Goal: Task Accomplishment & Management: Complete application form

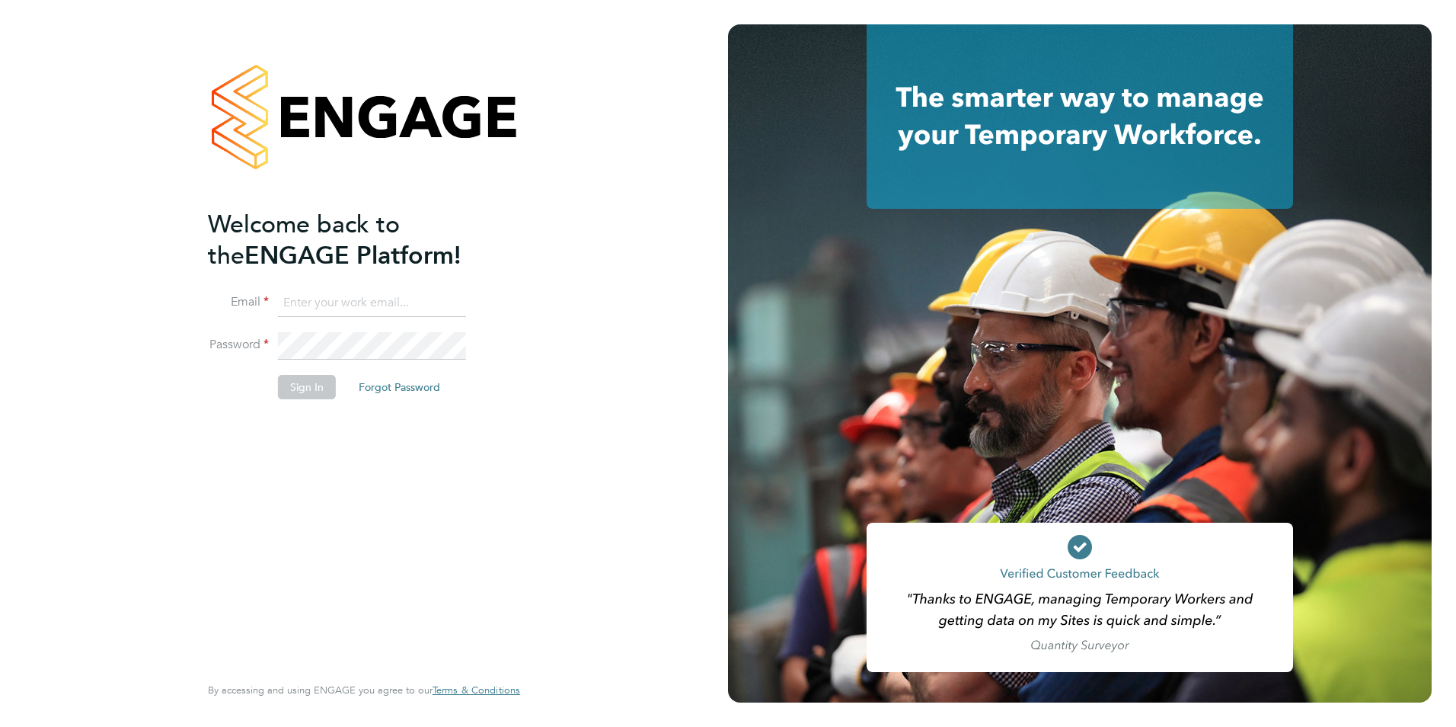
type input "james.farrington@huntereducation.co.uk"
click at [310, 388] on button "Sign In" at bounding box center [307, 387] width 58 height 24
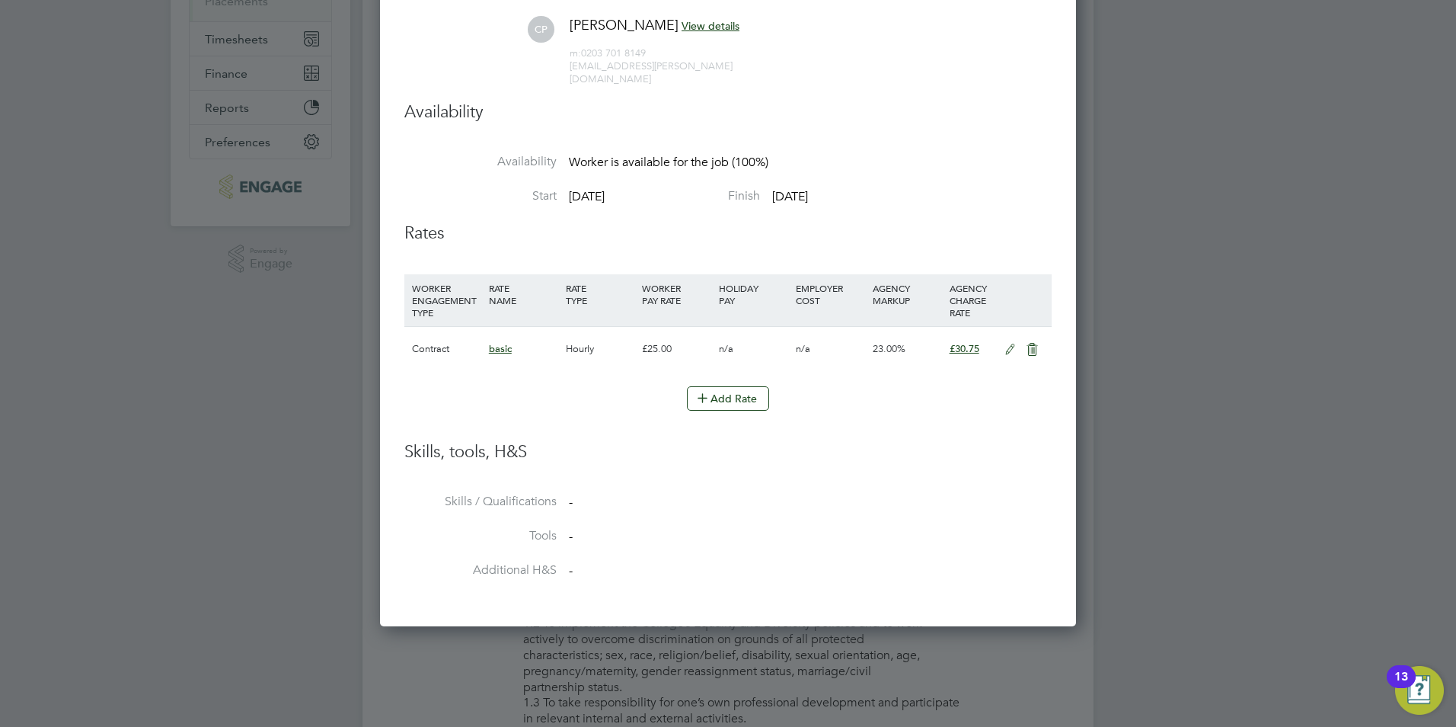
scroll to position [11, 0]
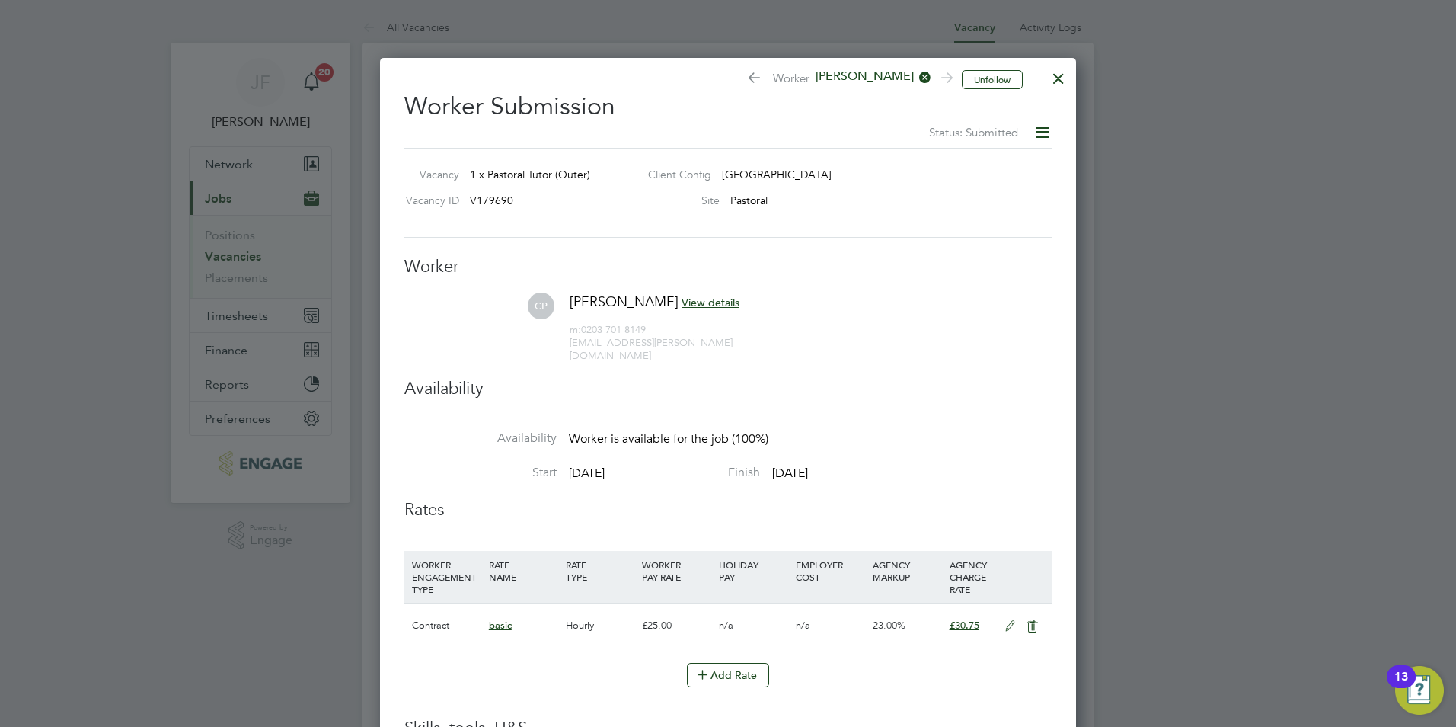
click at [1054, 82] on div at bounding box center [1058, 74] width 27 height 27
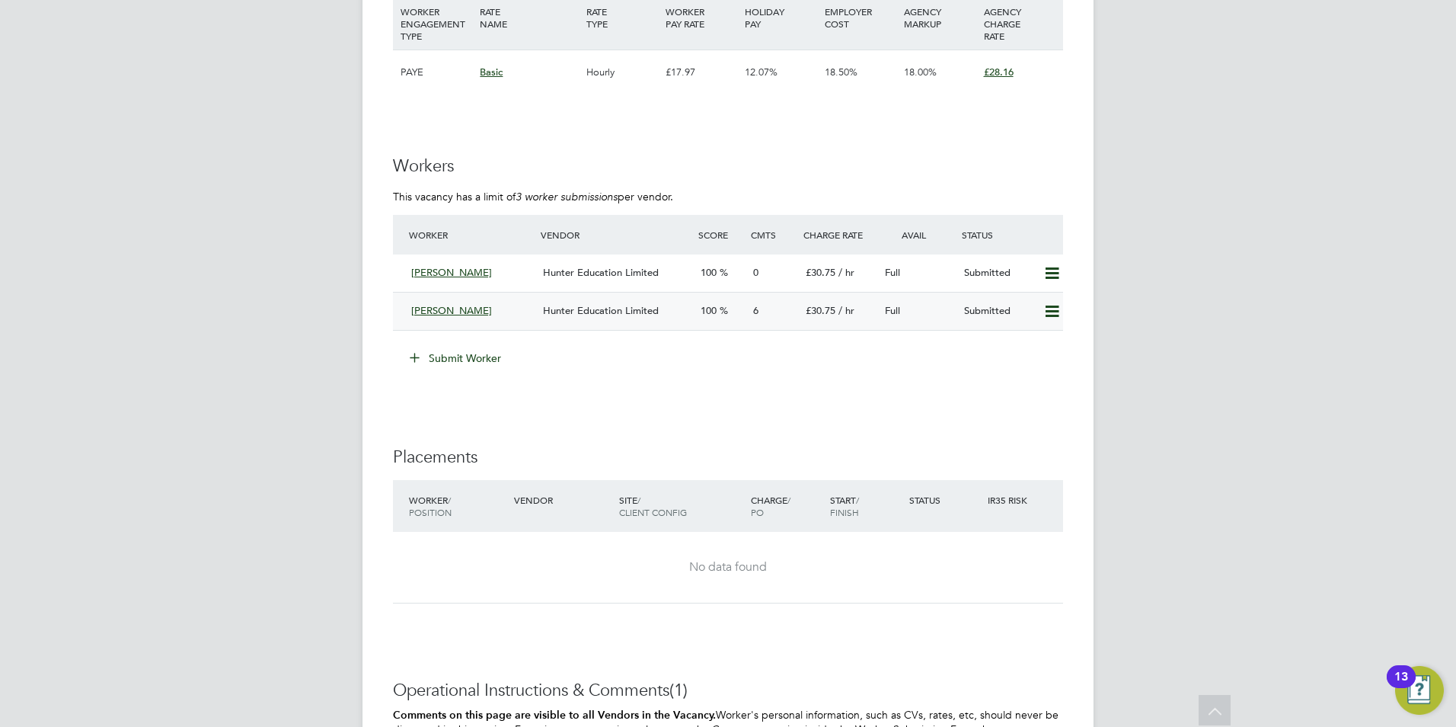
click at [628, 299] on div "Hunter Education Limited" at bounding box center [616, 311] width 158 height 25
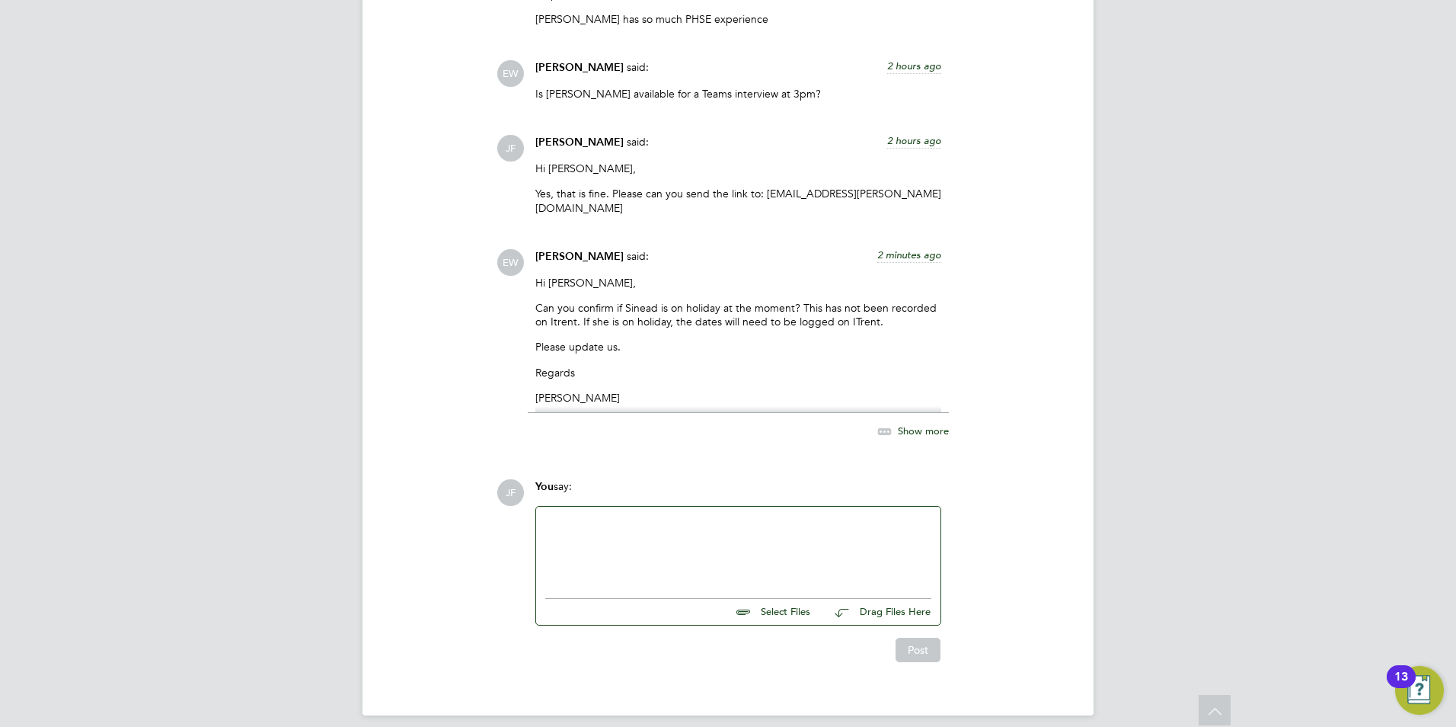
click at [574, 276] on p "Hi Denise," at bounding box center [738, 283] width 406 height 14
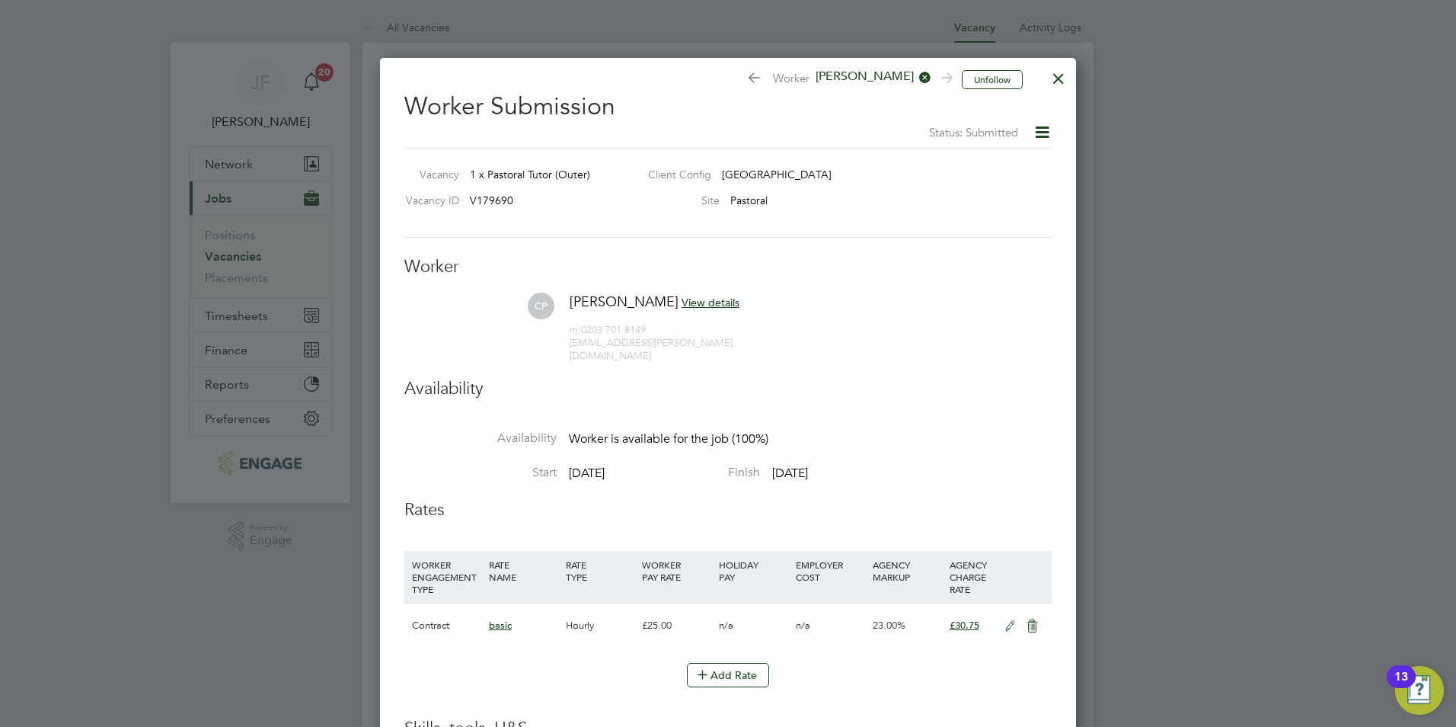
click at [1054, 72] on div at bounding box center [1058, 74] width 27 height 27
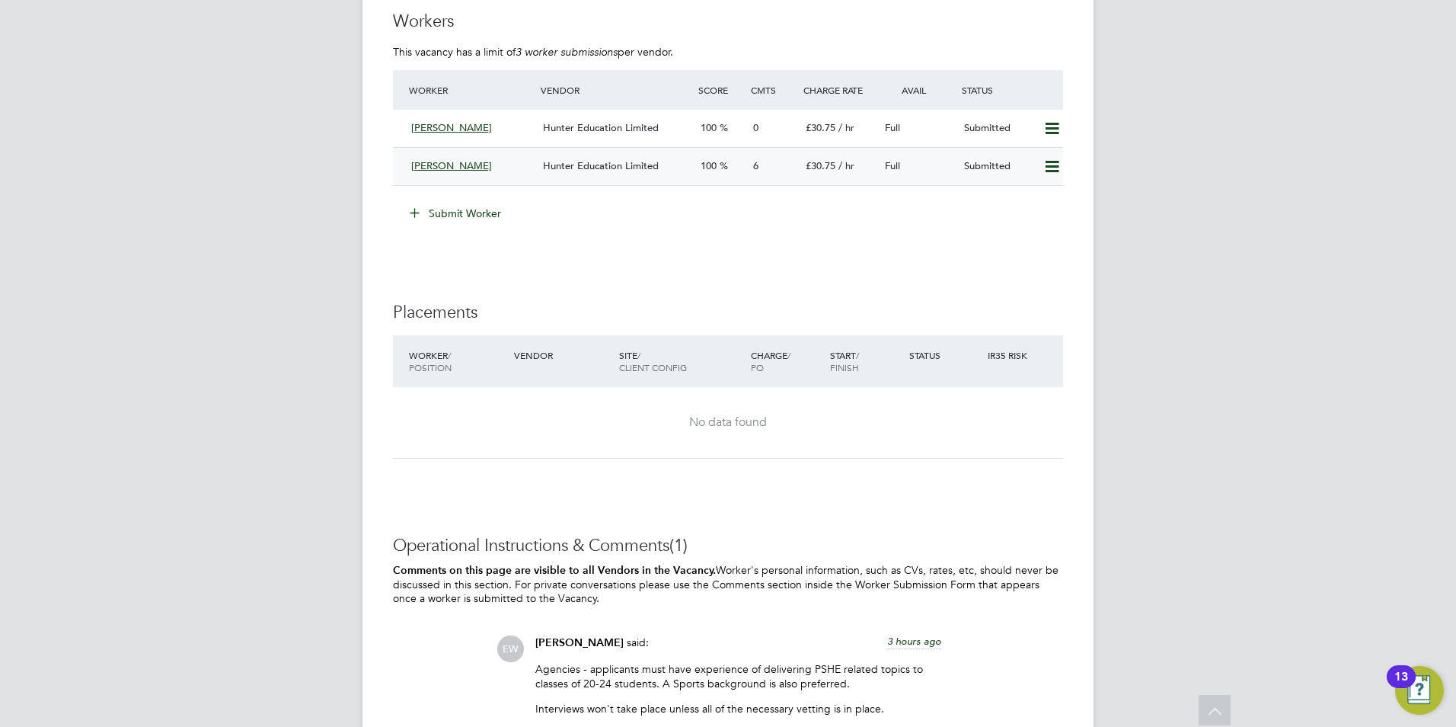
scroll to position [2975, 0]
click at [511, 165] on div "[PERSON_NAME]" at bounding box center [471, 168] width 132 height 25
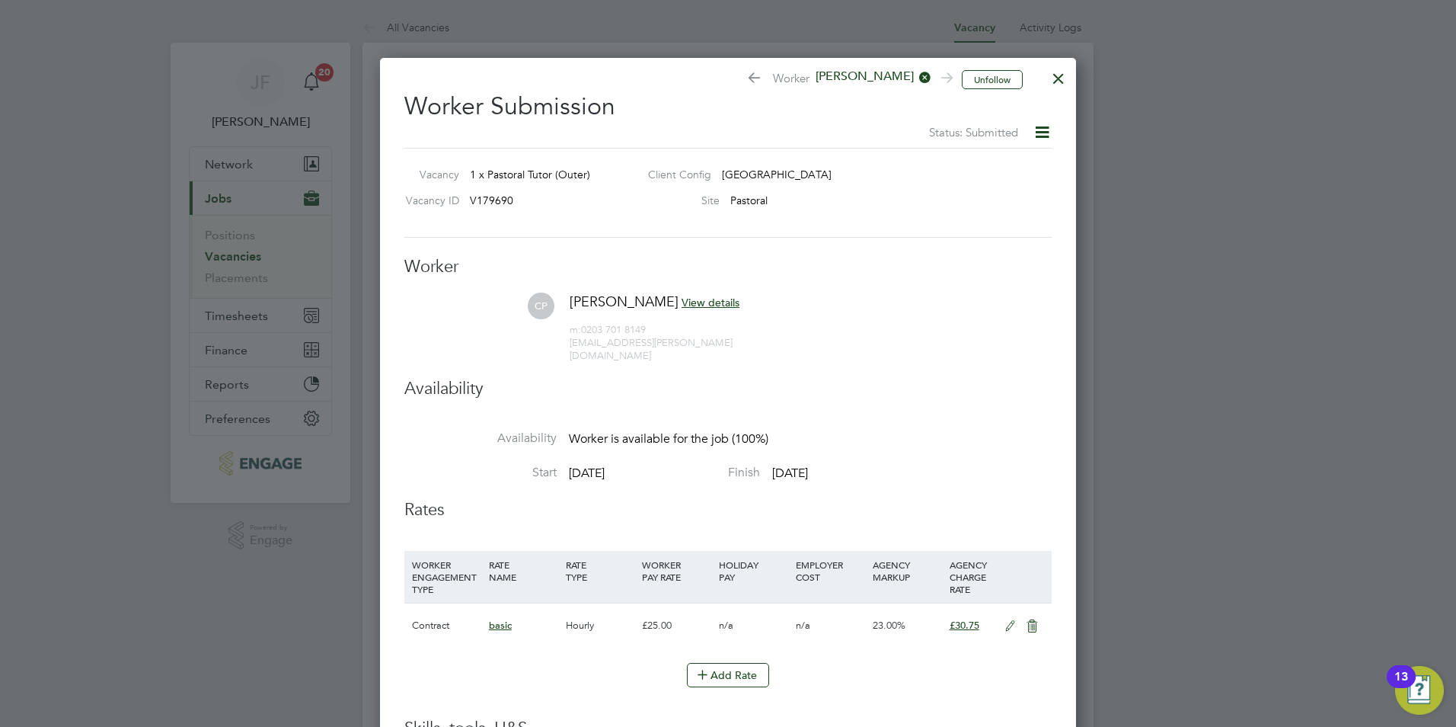
click at [1062, 86] on div at bounding box center [1058, 74] width 27 height 27
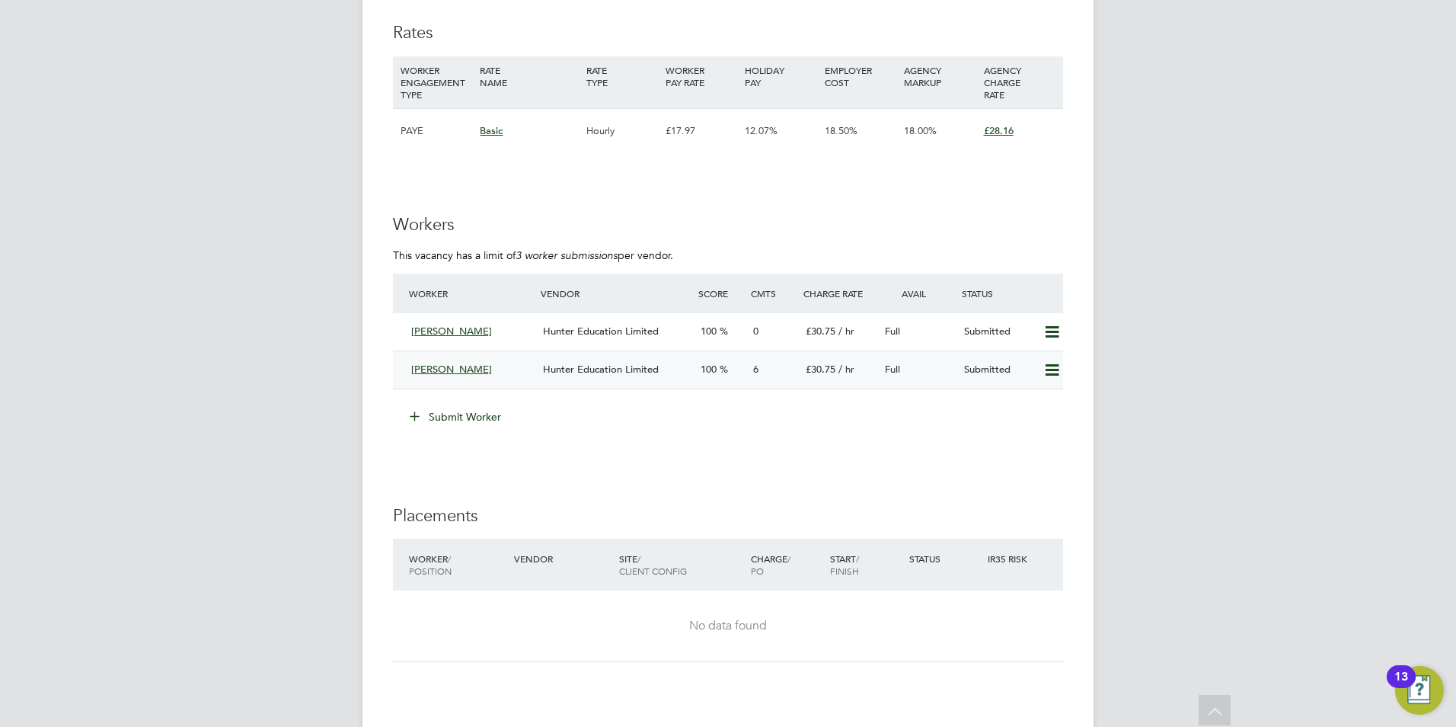
click at [616, 366] on span "Hunter Education Limited" at bounding box center [601, 369] width 116 height 13
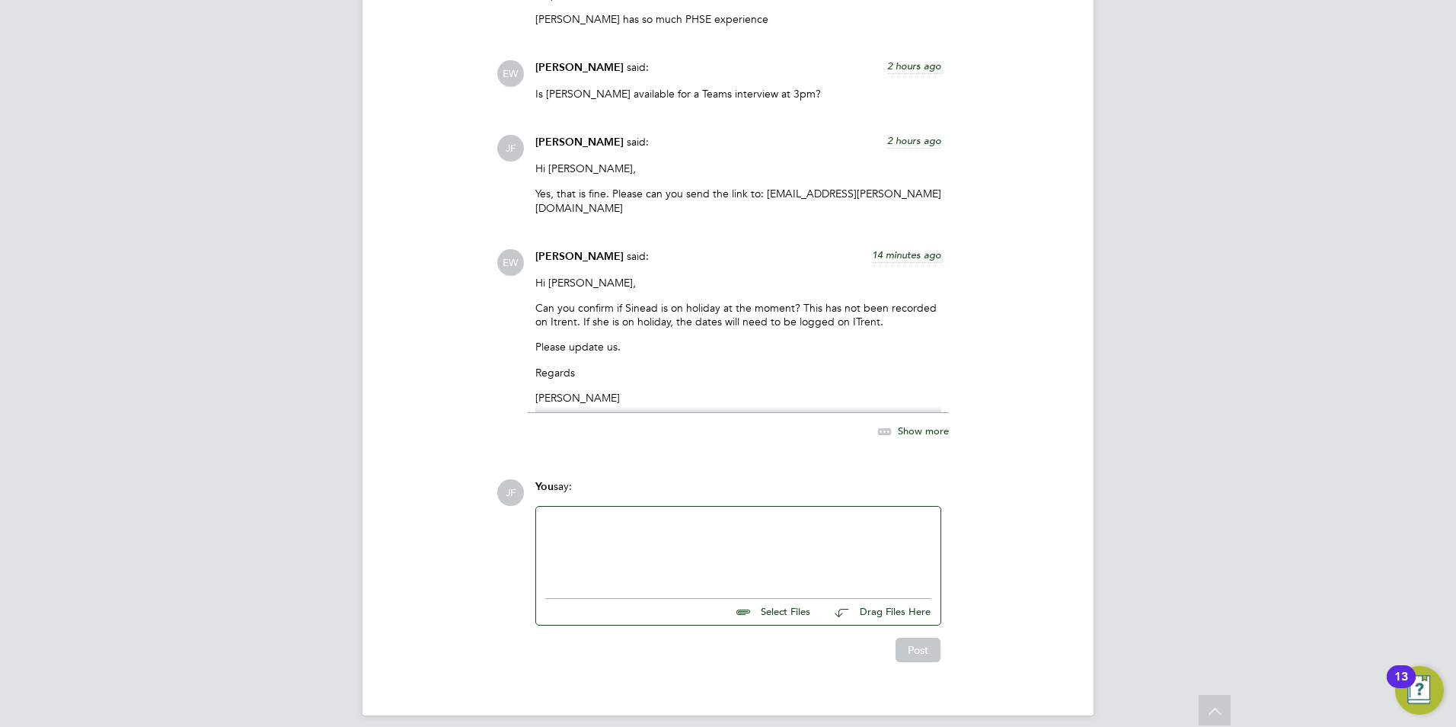
click at [570, 516] on div at bounding box center [738, 549] width 386 height 66
click at [890, 543] on div "How did the meeting go? Claudette really seems excited about the proespect" at bounding box center [738, 556] width 386 height 27
click at [919, 543] on div "How did the meeting go? Claudette really seems excited about the prospect" at bounding box center [738, 556] width 386 height 27
click at [933, 638] on button "Post" at bounding box center [918, 650] width 45 height 24
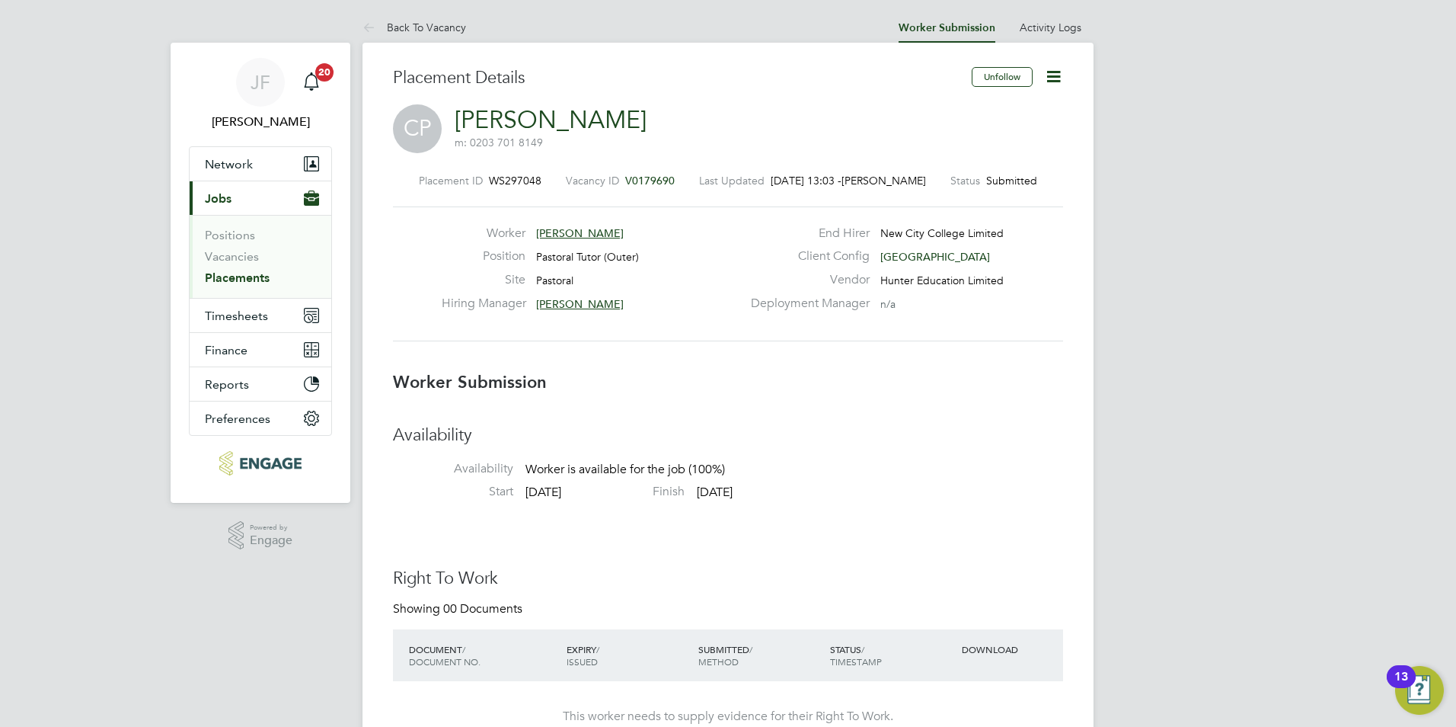
click at [593, 301] on span "[PERSON_NAME]" at bounding box center [580, 304] width 88 height 14
click at [954, 427] on h3 "Availability" at bounding box center [728, 435] width 670 height 22
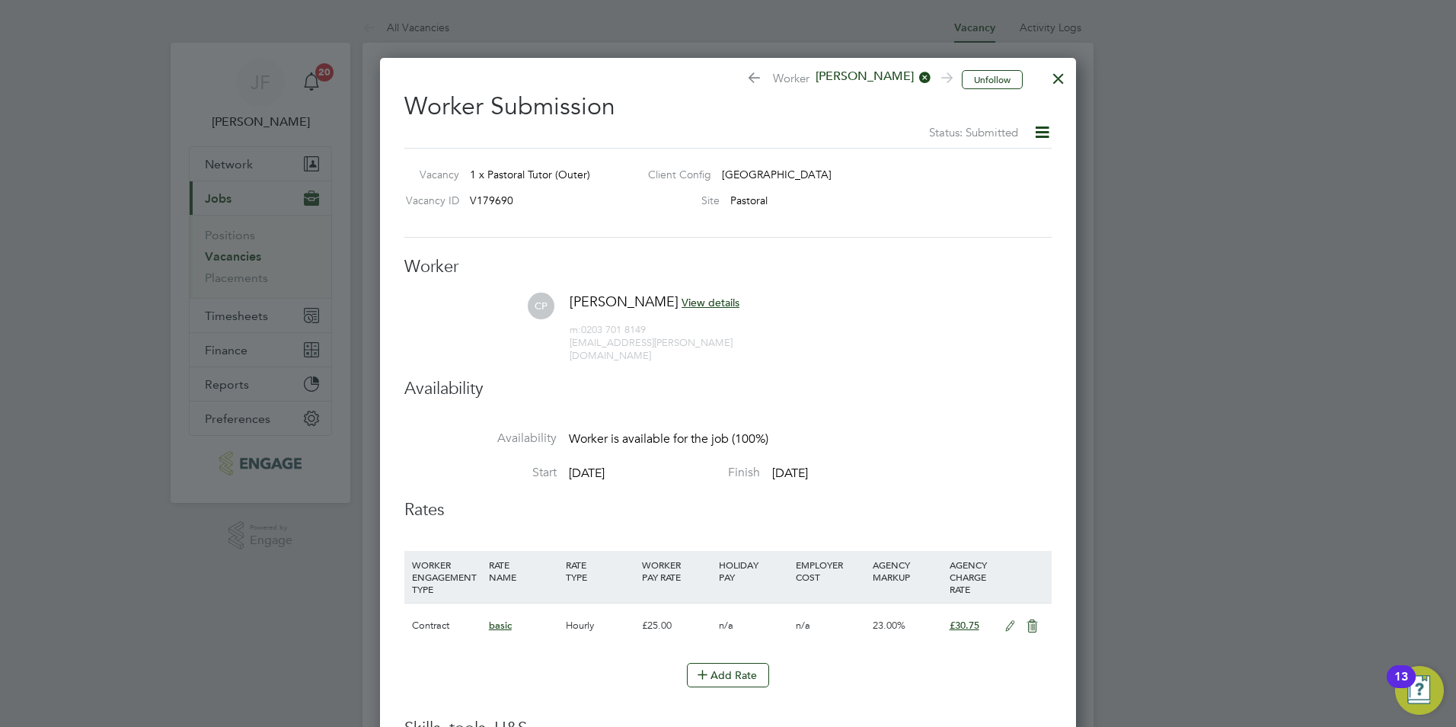
click at [1063, 73] on div at bounding box center [1058, 74] width 27 height 27
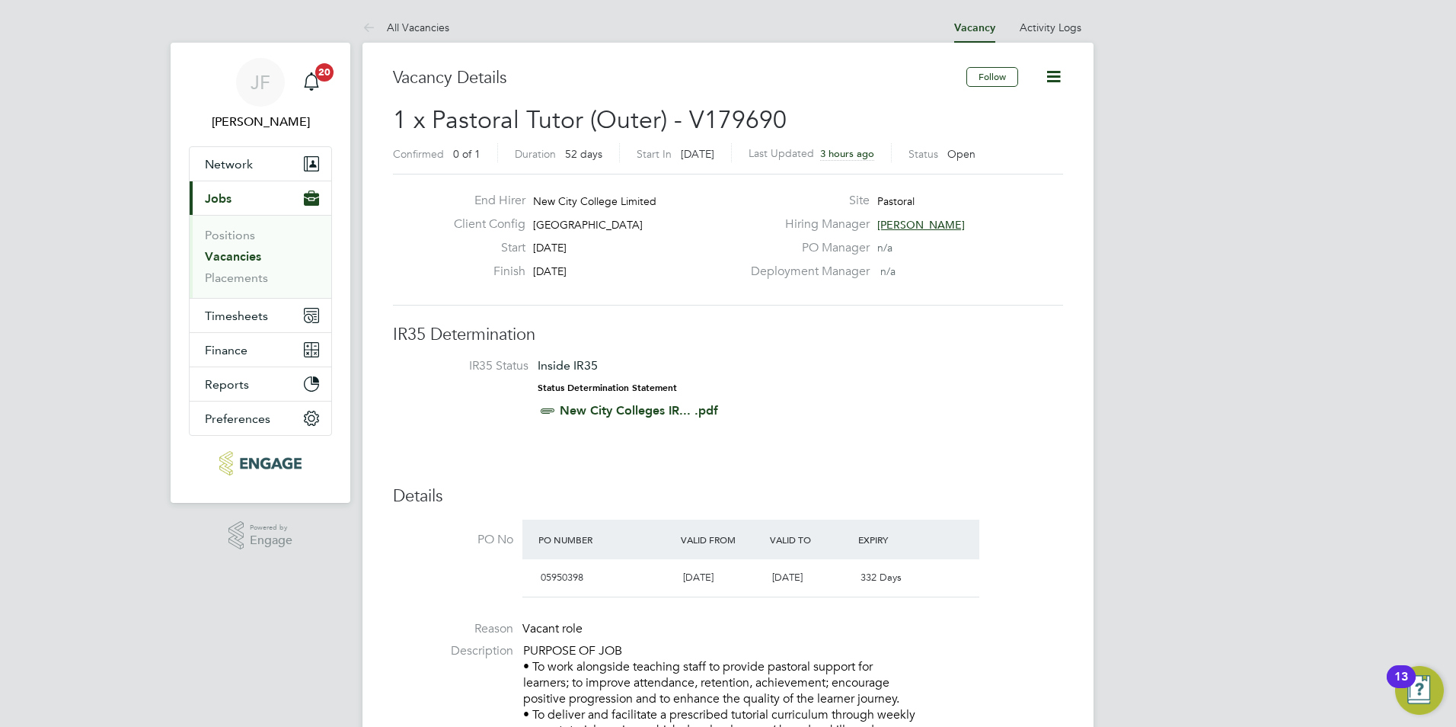
click at [248, 255] on link "Vacancies" at bounding box center [233, 256] width 56 height 14
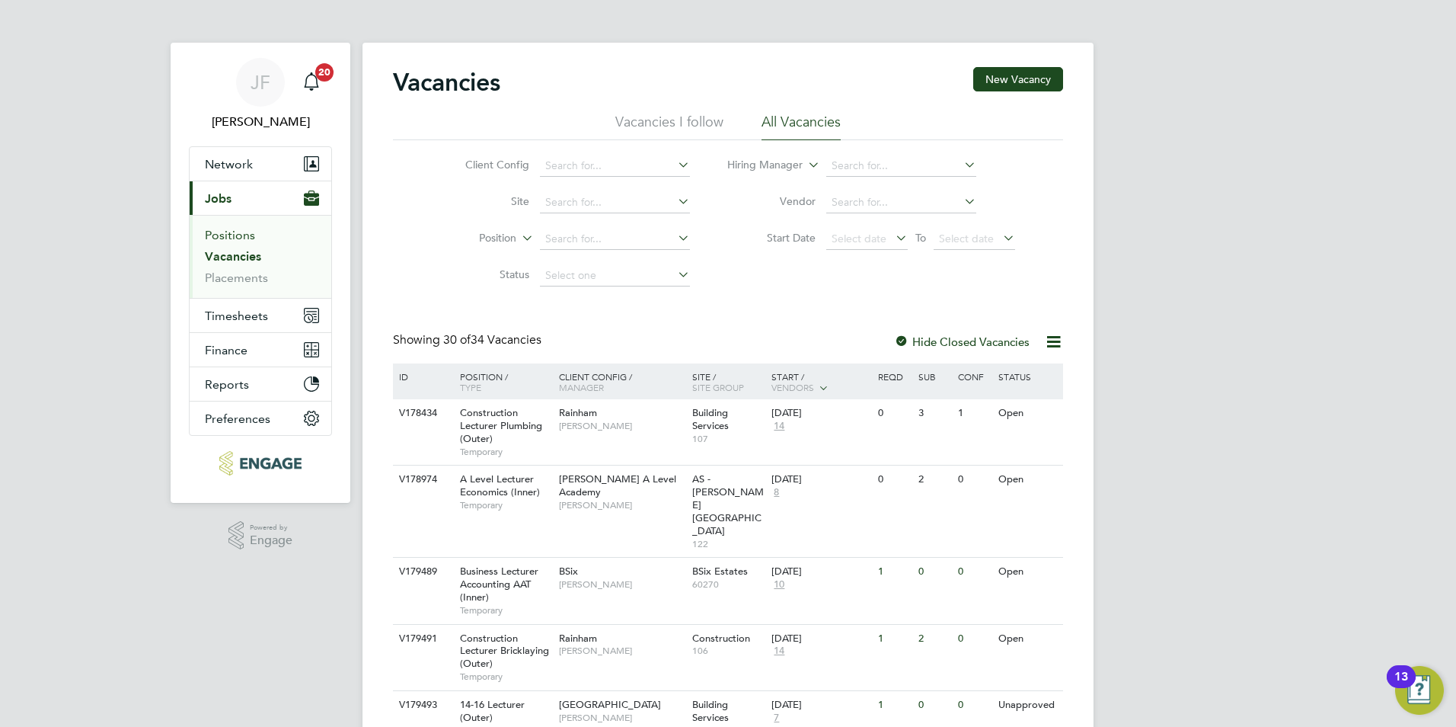
click at [234, 237] on link "Positions" at bounding box center [230, 235] width 50 height 14
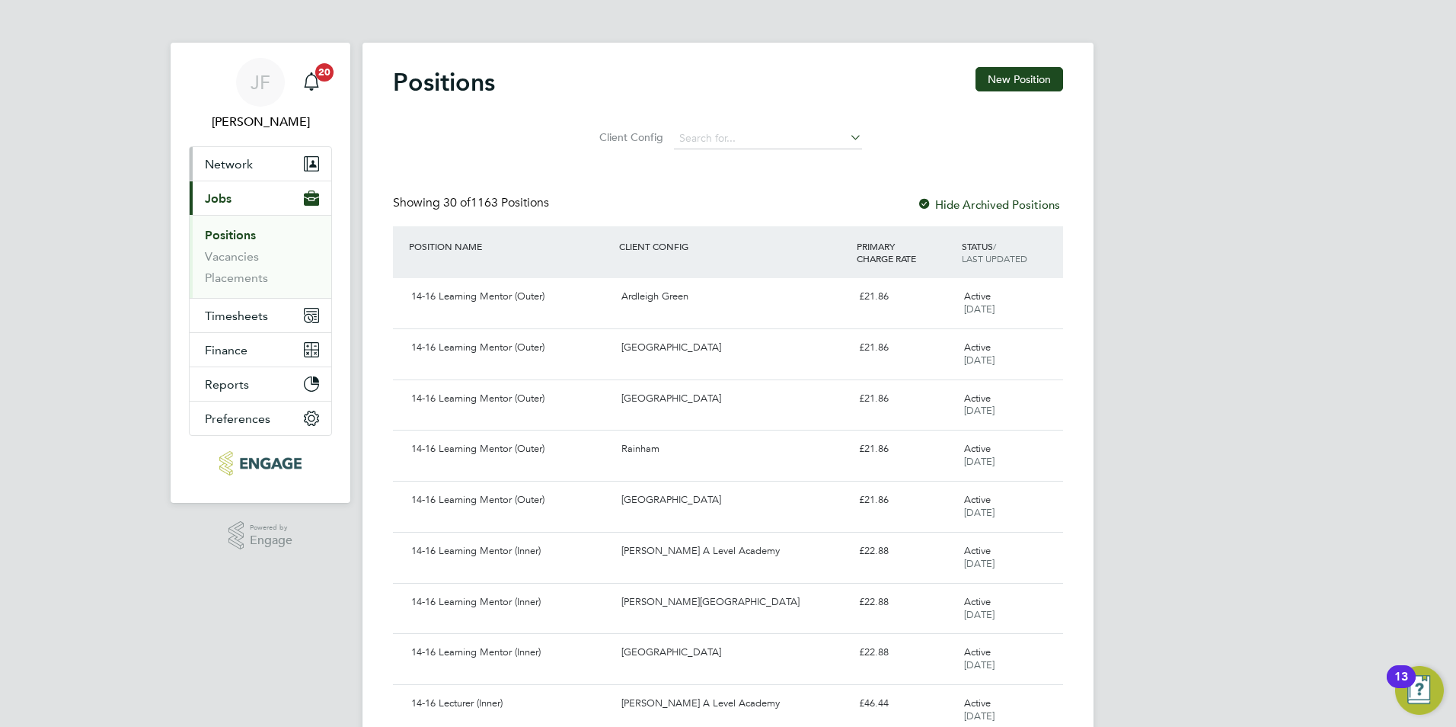
click at [236, 157] on span "Network" at bounding box center [229, 164] width 48 height 14
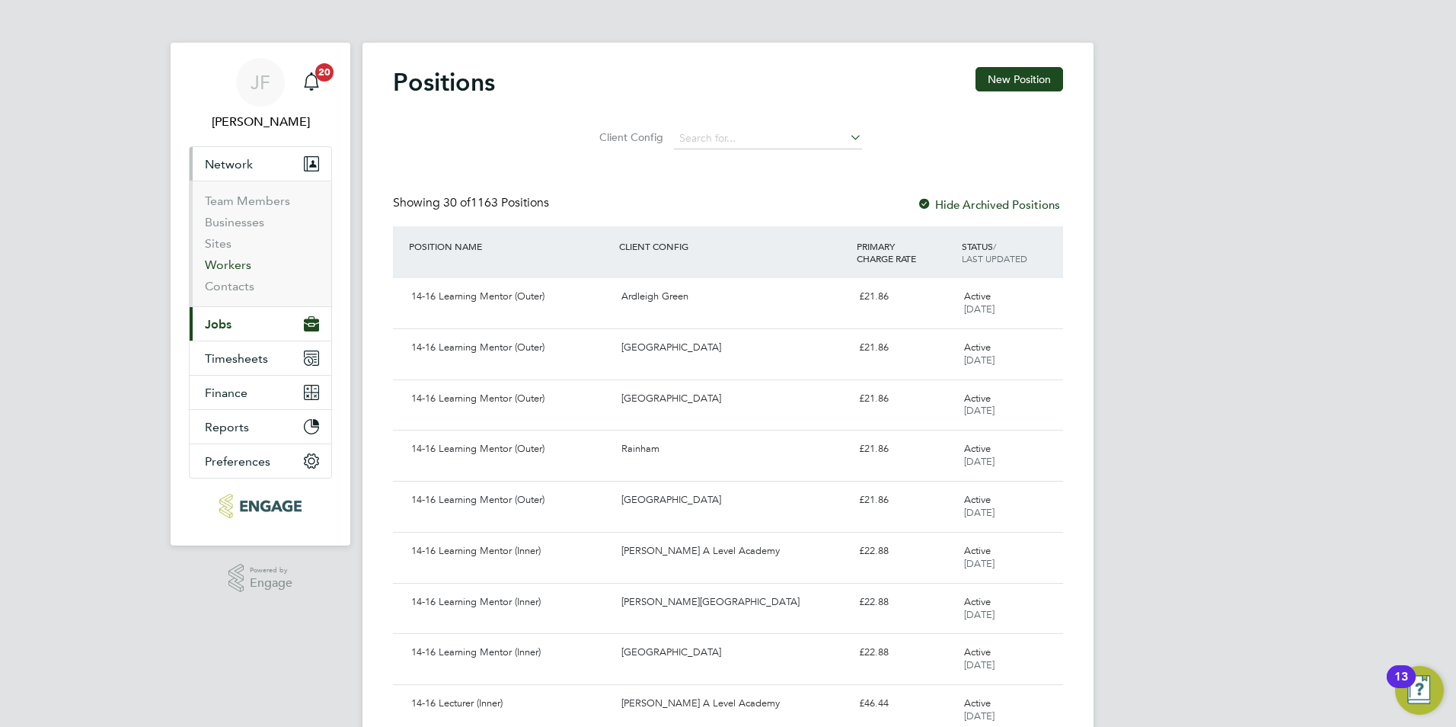
click at [233, 264] on link "Workers" at bounding box center [228, 264] width 46 height 14
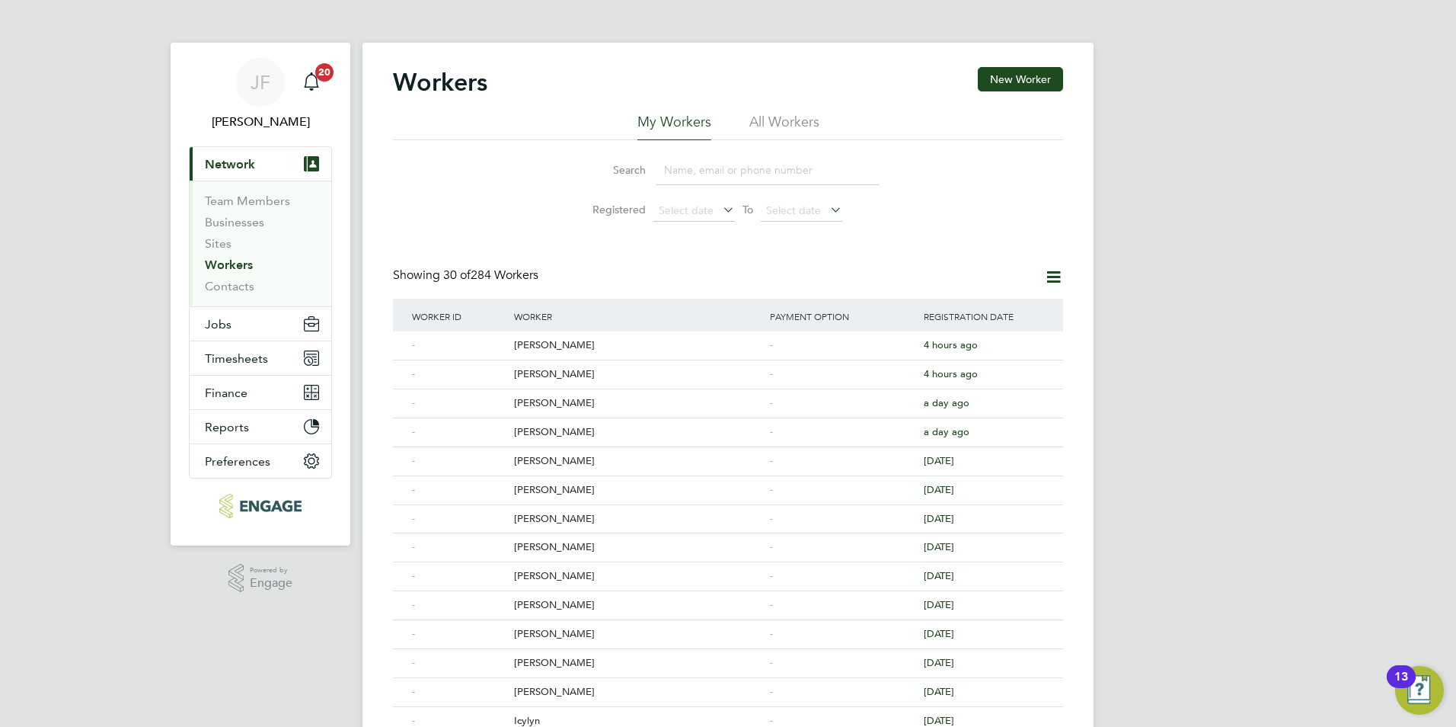
click at [702, 171] on input at bounding box center [768, 170] width 222 height 30
type input "j"
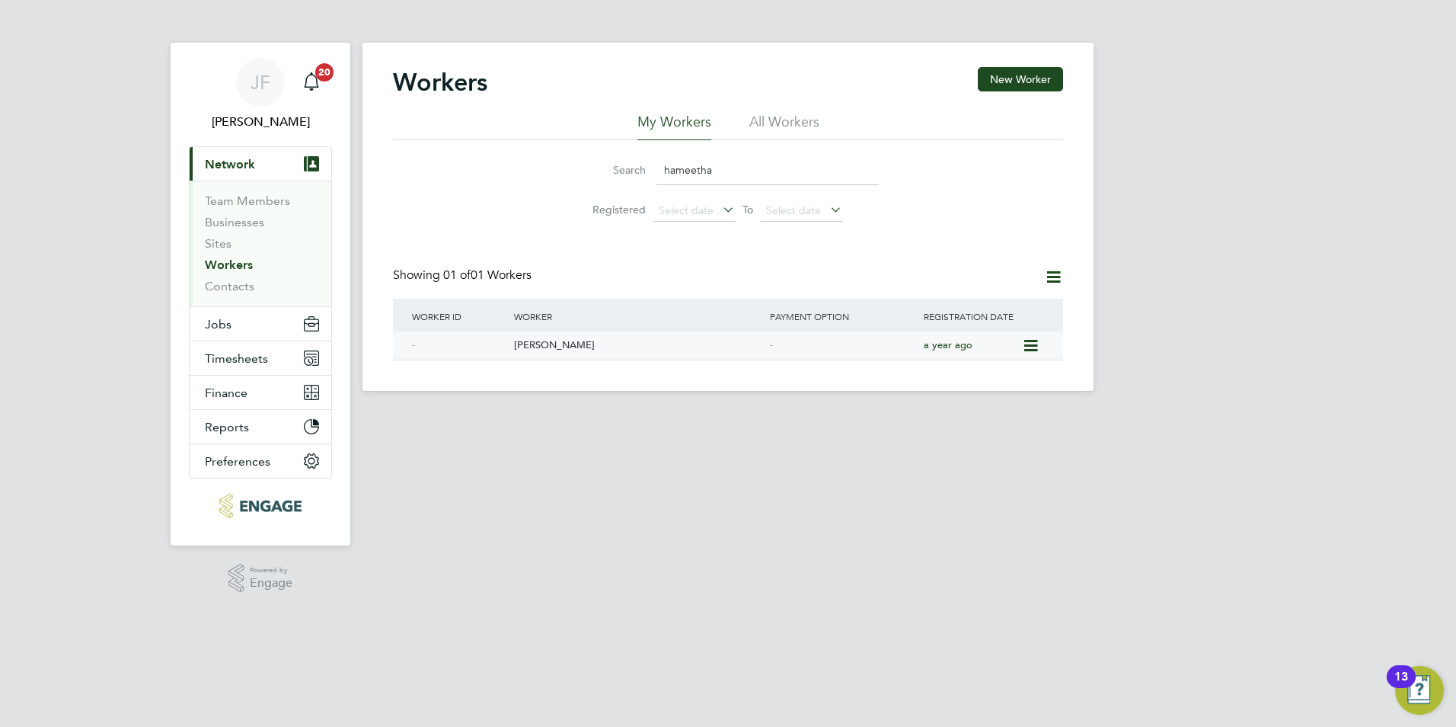
click at [592, 337] on div "Hameetha Noorjahn" at bounding box center [638, 345] width 256 height 28
click at [722, 168] on input "hameetha" at bounding box center [768, 170] width 222 height 30
type input "h"
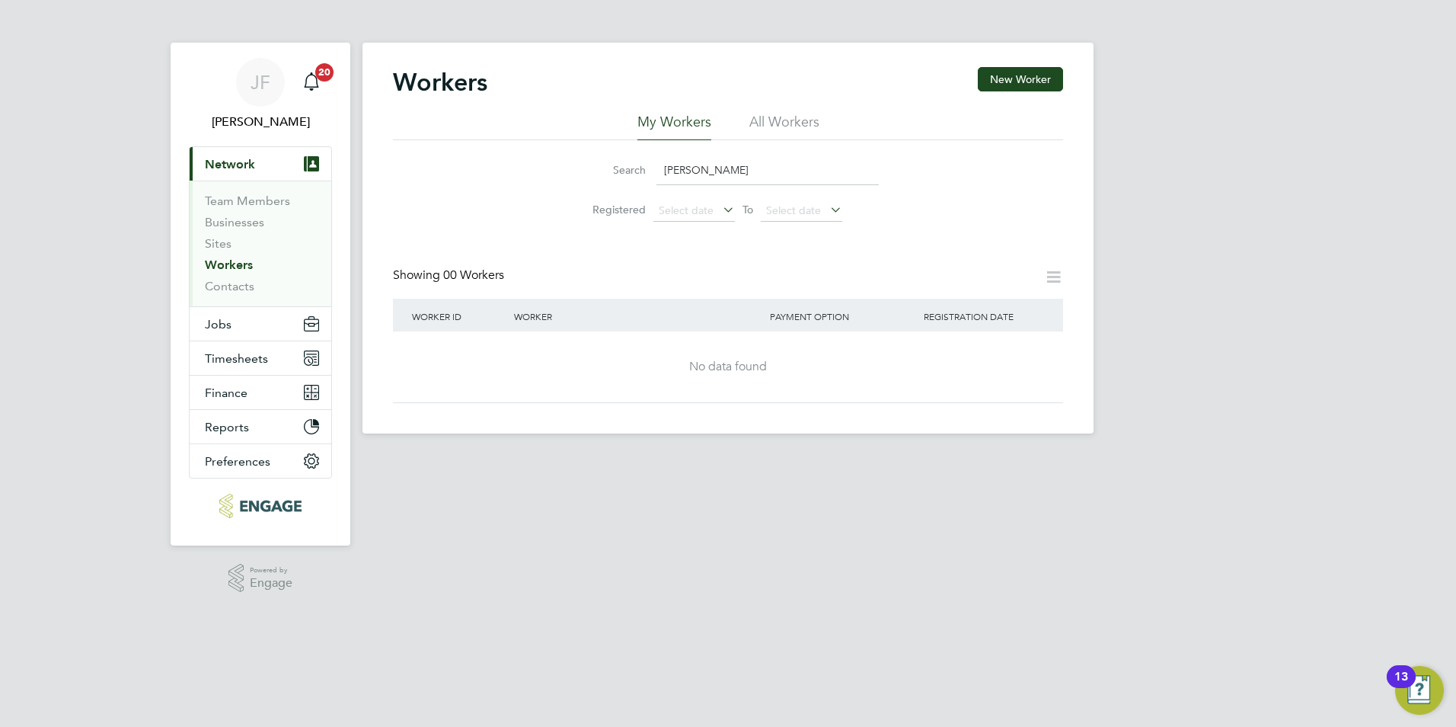
type input "victor"
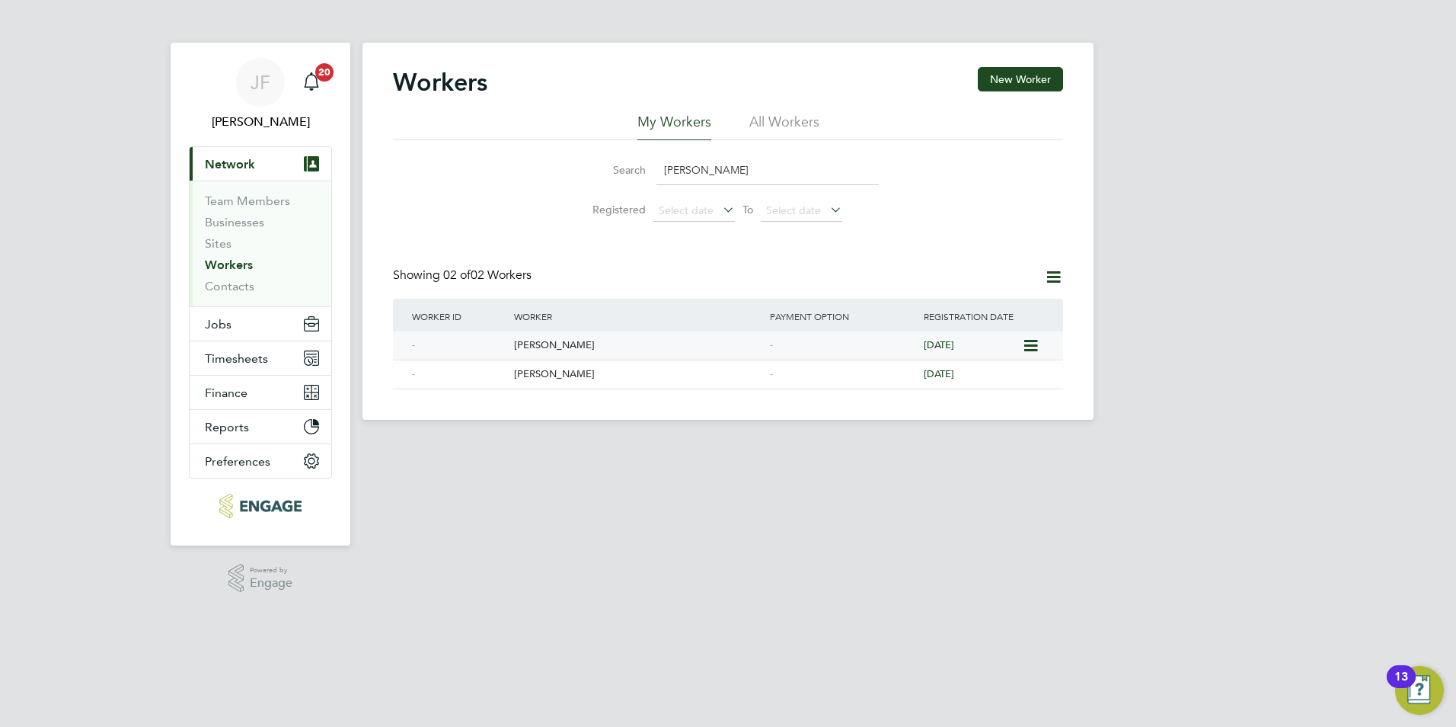
click at [554, 350] on div "Victor" at bounding box center [638, 345] width 256 height 28
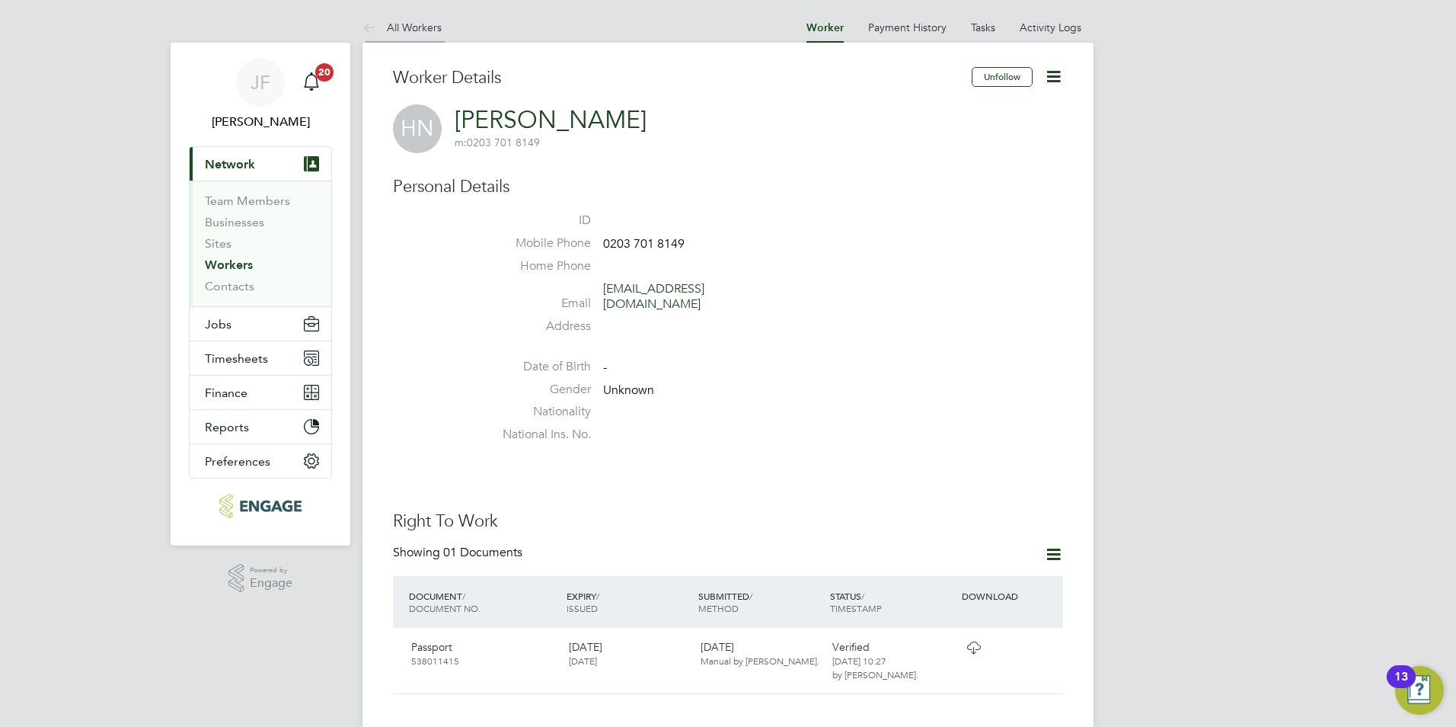
click at [372, 29] on icon at bounding box center [372, 28] width 19 height 19
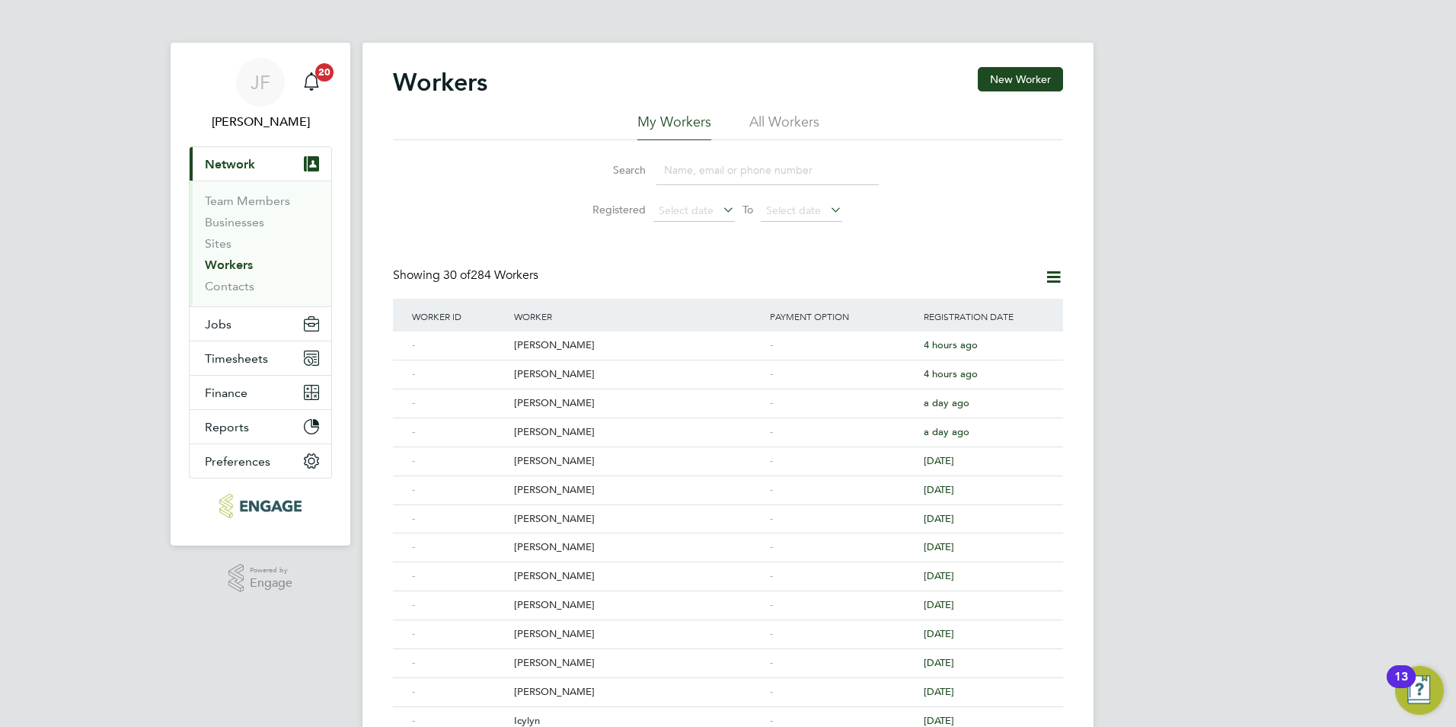
click at [714, 171] on input at bounding box center [768, 170] width 222 height 30
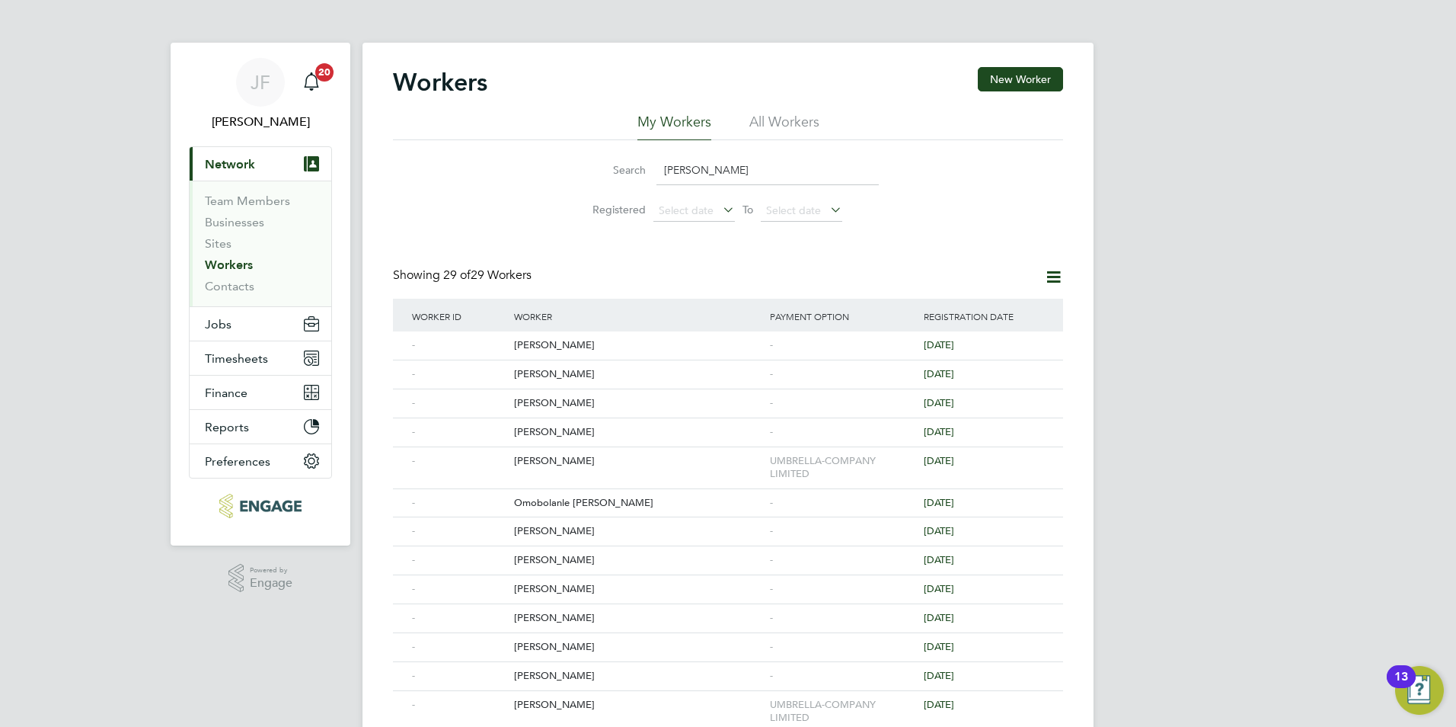
type input "olu banwo"
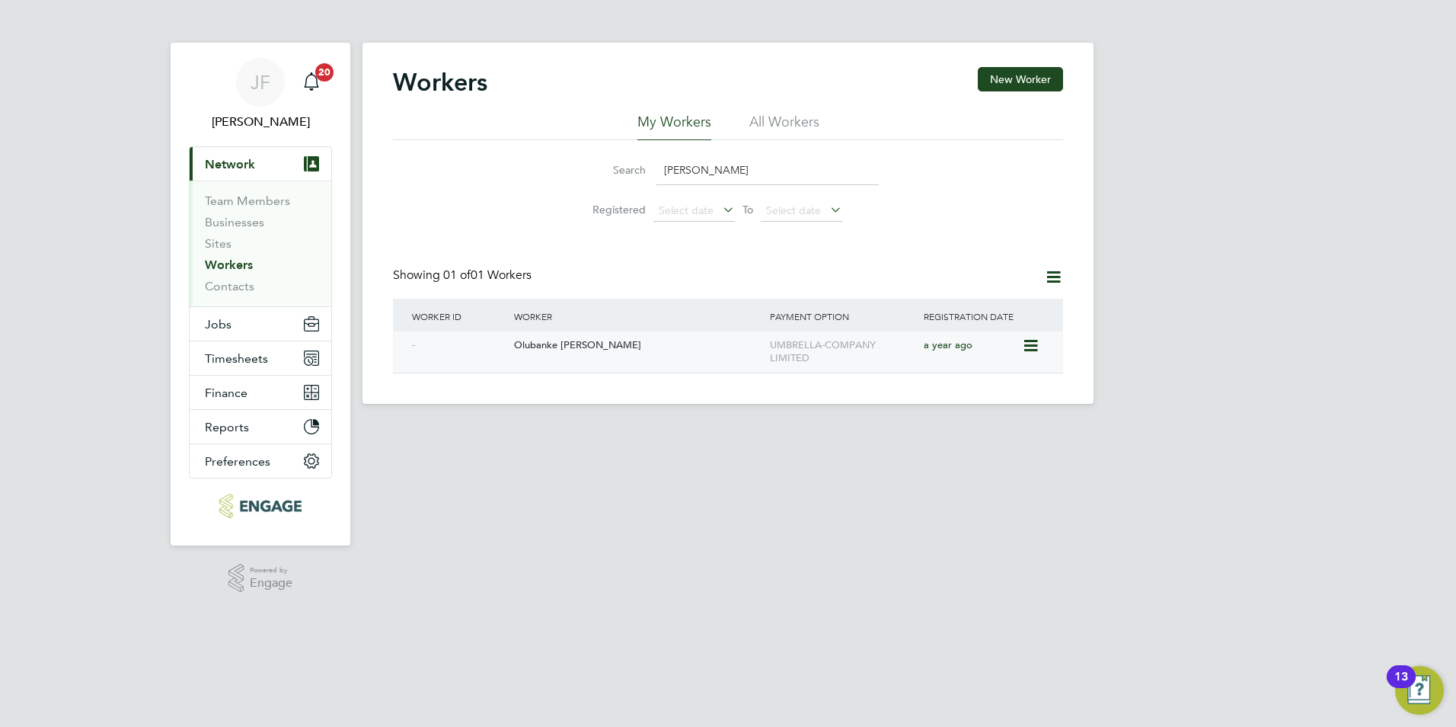
click at [641, 334] on div "Olubanke Ibiyemi Banwo" at bounding box center [638, 345] width 256 height 28
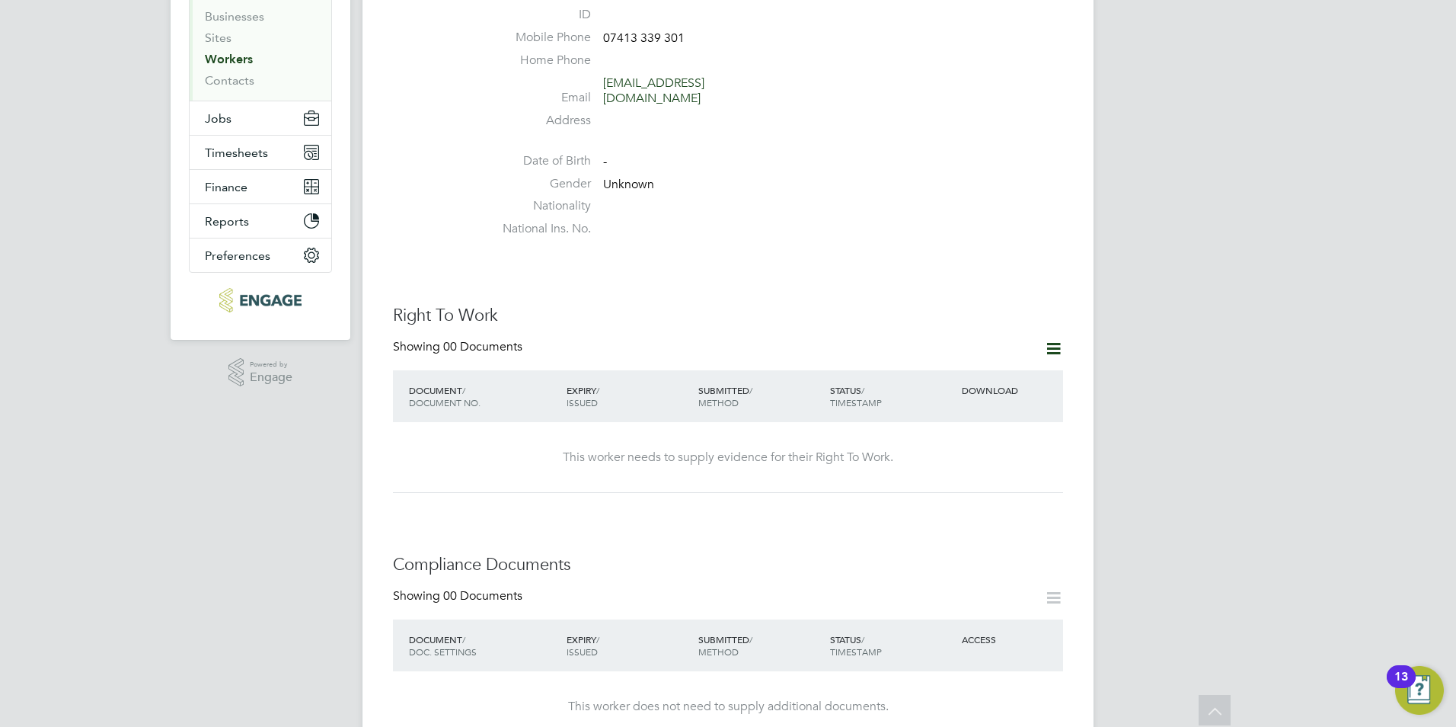
scroll to position [212, 0]
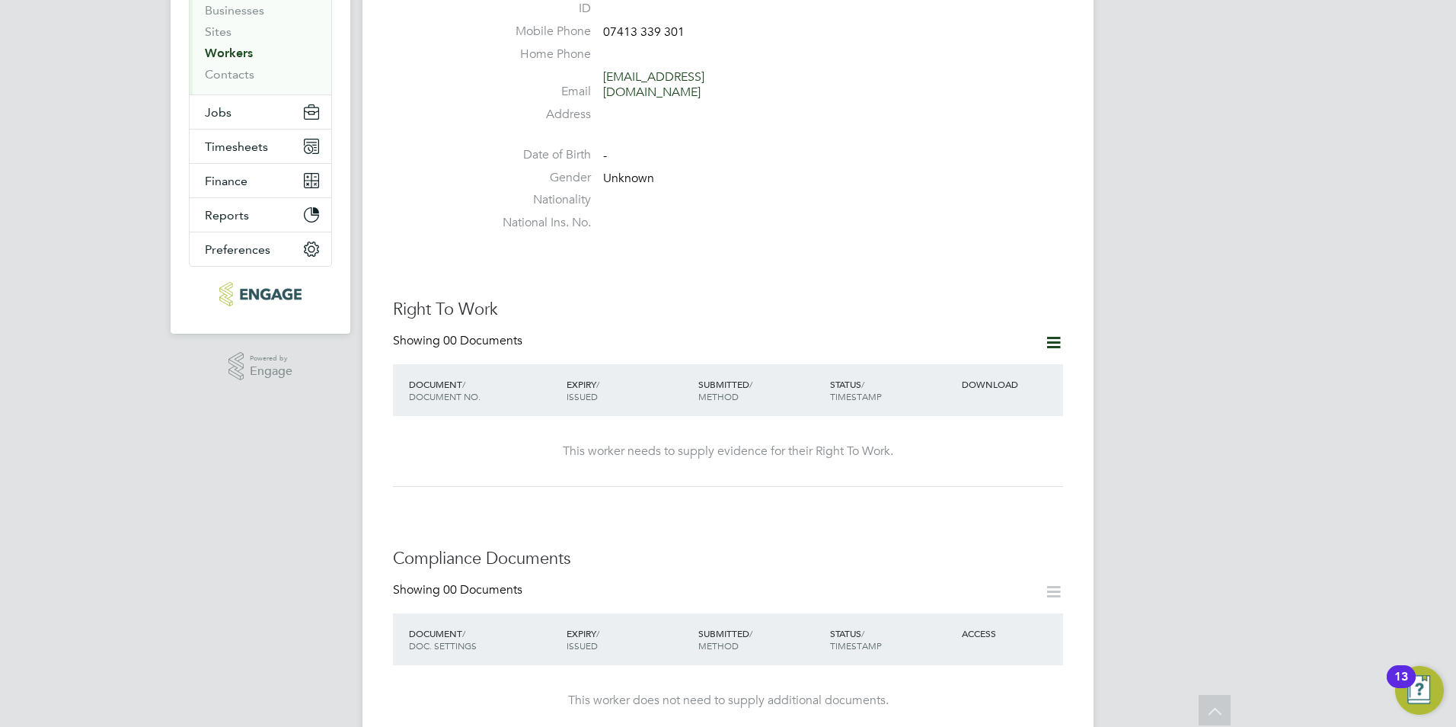
click at [1053, 333] on icon at bounding box center [1053, 342] width 19 height 19
click at [962, 365] on li "Add Right To Work Document" at bounding box center [969, 363] width 184 height 21
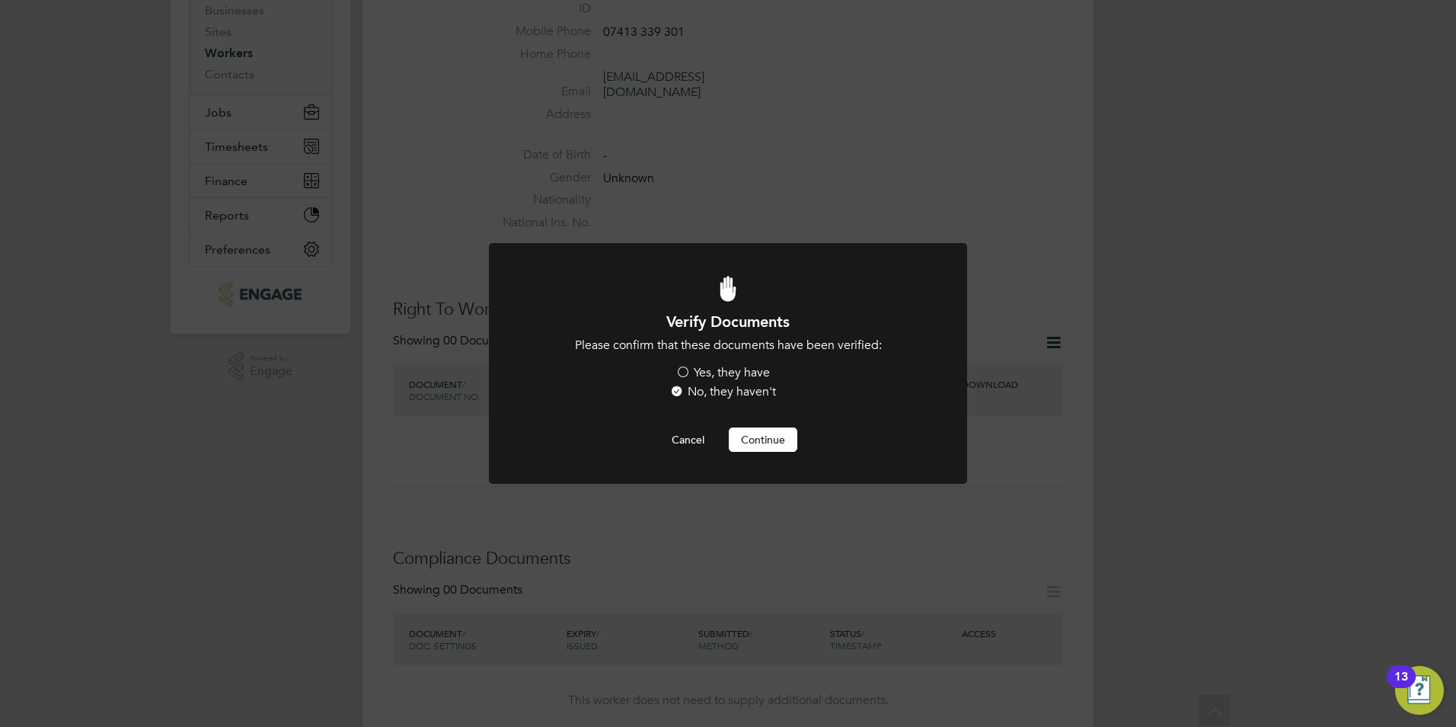
click at [692, 377] on label "Yes, they have" at bounding box center [723, 373] width 94 height 16
click at [0, 0] on input "Yes, they have" at bounding box center [0, 0] width 0 height 0
click at [774, 464] on div at bounding box center [728, 363] width 478 height 241
click at [767, 447] on button "Continue" at bounding box center [763, 439] width 69 height 24
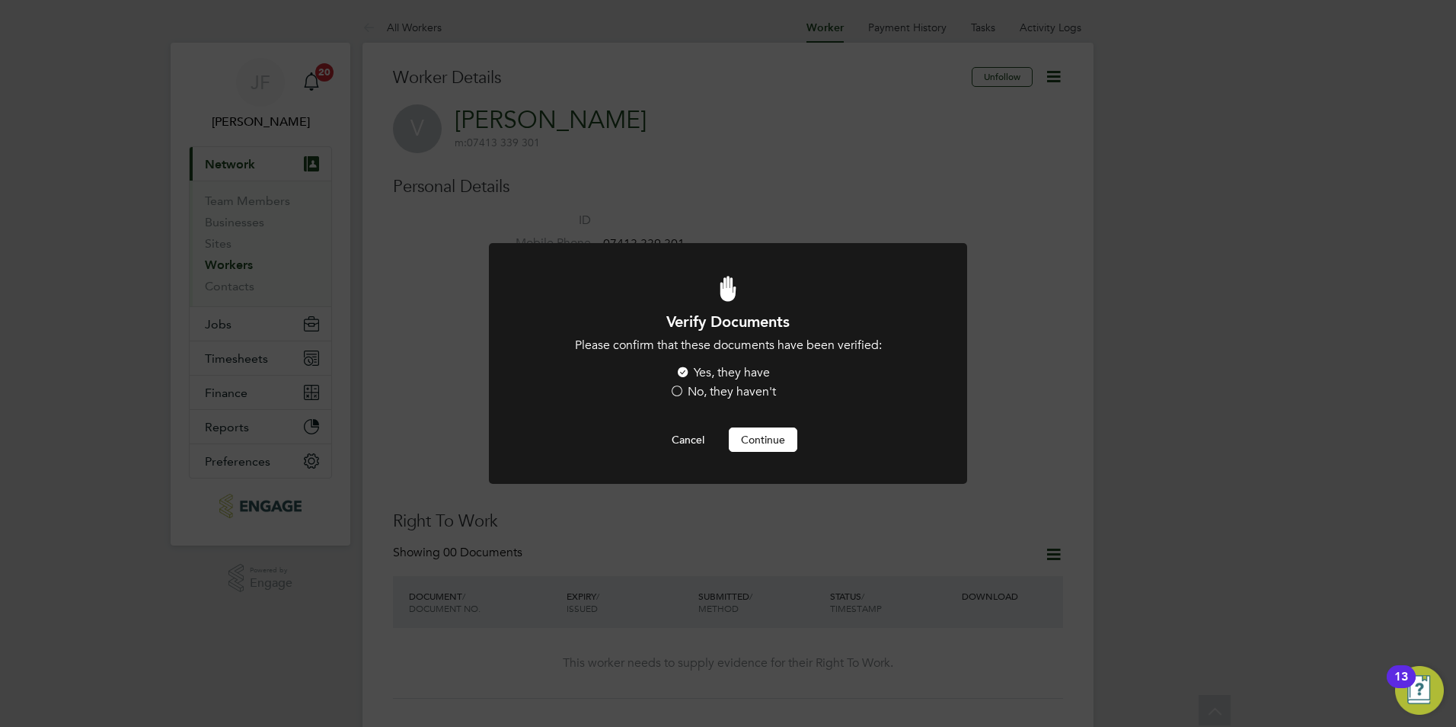
scroll to position [212, 0]
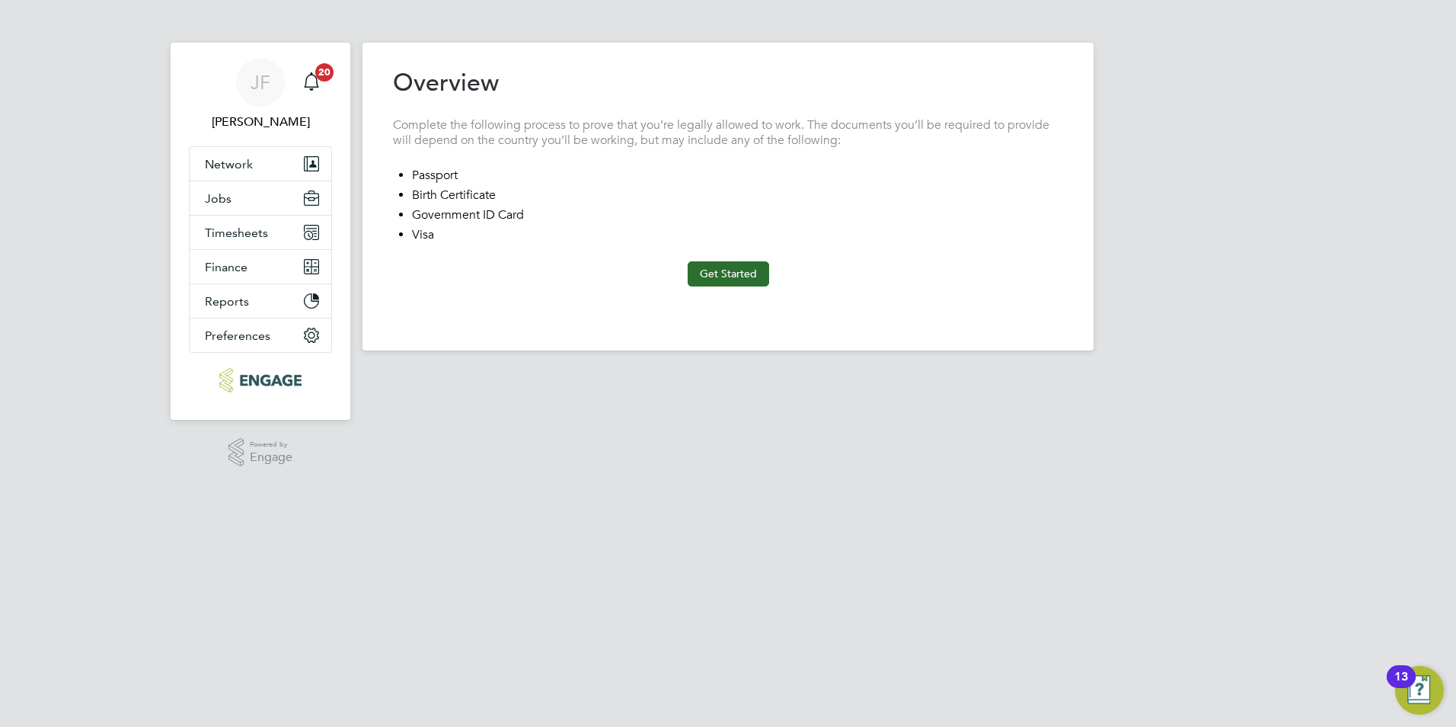
click at [750, 273] on button "Get Started" at bounding box center [729, 273] width 82 height 24
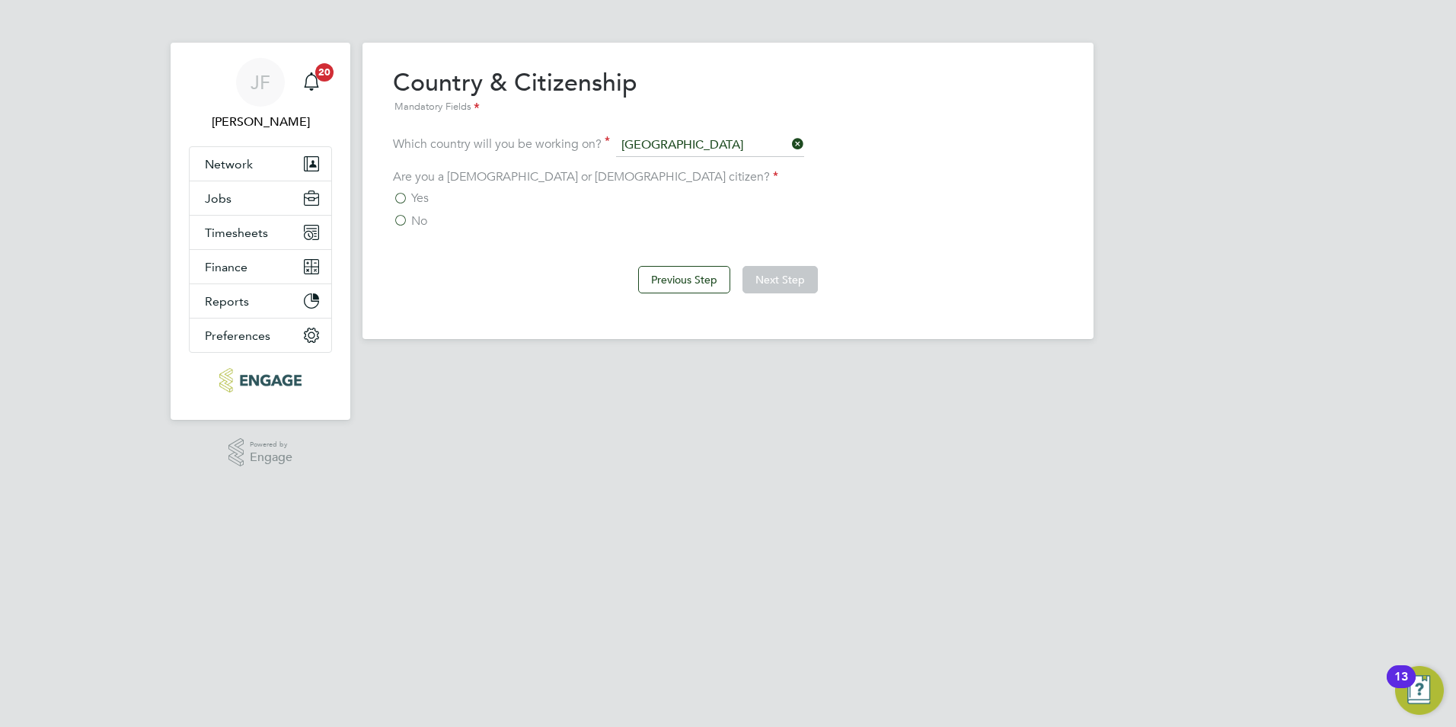
click at [417, 197] on span "Yes" at bounding box center [420, 197] width 18 height 15
click at [0, 0] on input "Yes" at bounding box center [0, 0] width 0 height 0
click at [780, 276] on button "Next Step" at bounding box center [780, 279] width 75 height 27
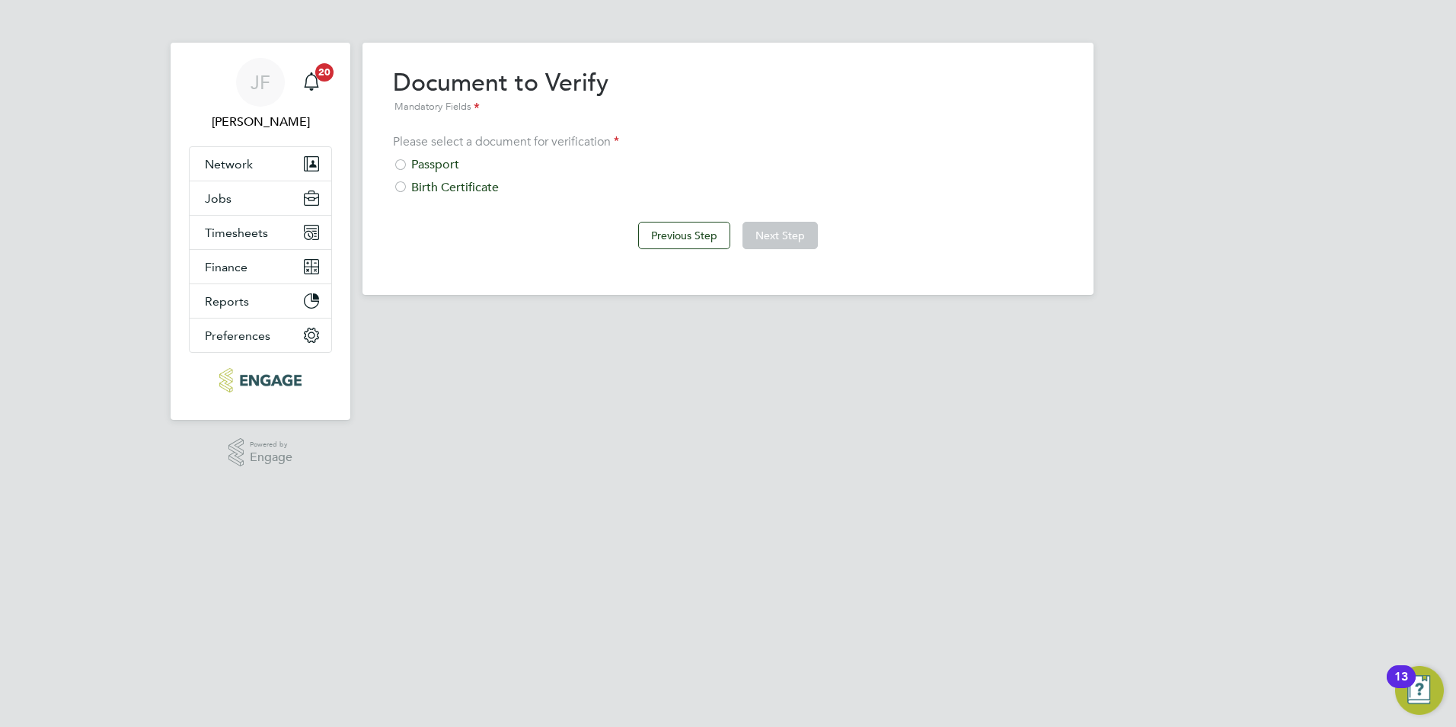
click at [438, 162] on div "Passport" at bounding box center [728, 165] width 670 height 16
click at [806, 239] on button "Next Step" at bounding box center [780, 235] width 75 height 27
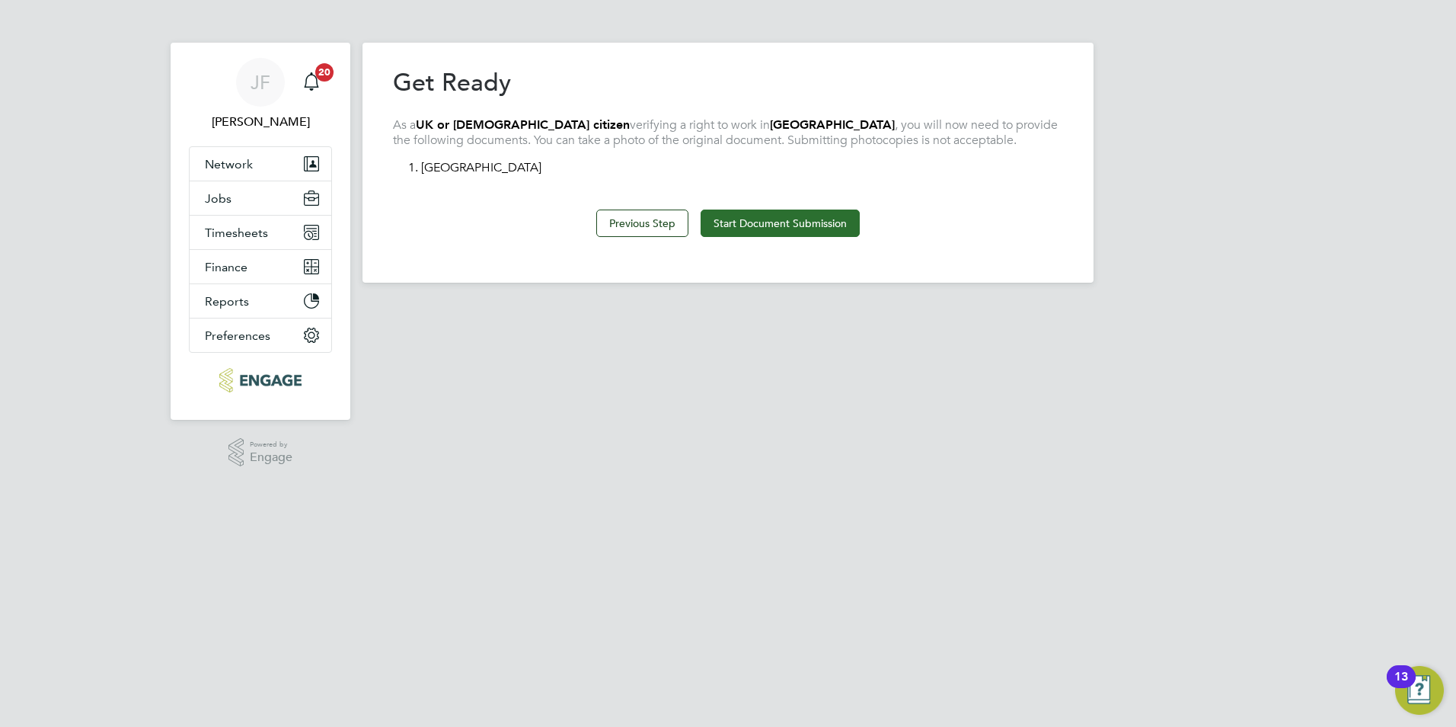
click at [804, 228] on button "Start Document Submission" at bounding box center [780, 222] width 159 height 27
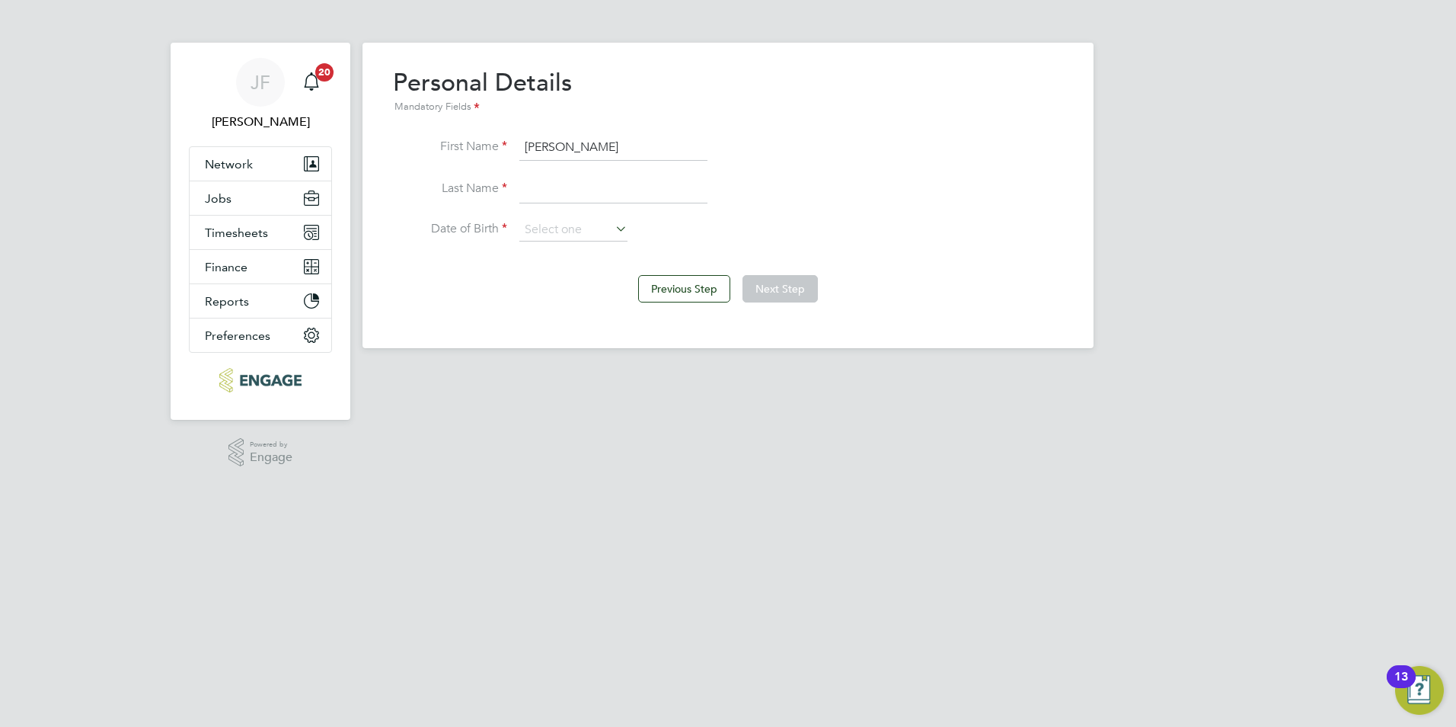
click at [563, 195] on input at bounding box center [613, 189] width 188 height 27
type input "Ewulu"
click at [561, 238] on input at bounding box center [573, 230] width 108 height 23
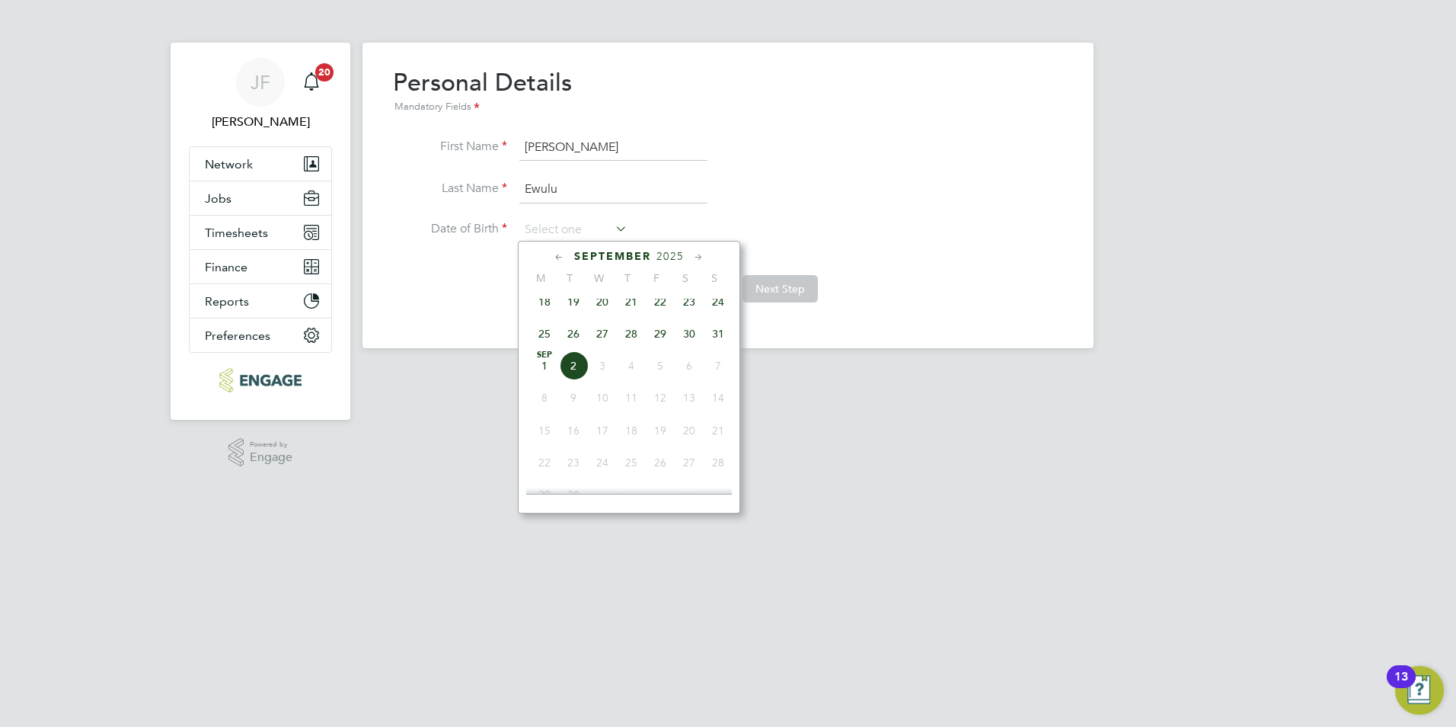
click at [682, 254] on span "2025" at bounding box center [670, 256] width 27 height 13
click at [669, 251] on span "2025" at bounding box center [670, 256] width 27 height 13
click at [662, 258] on span "2025" at bounding box center [657, 256] width 27 height 13
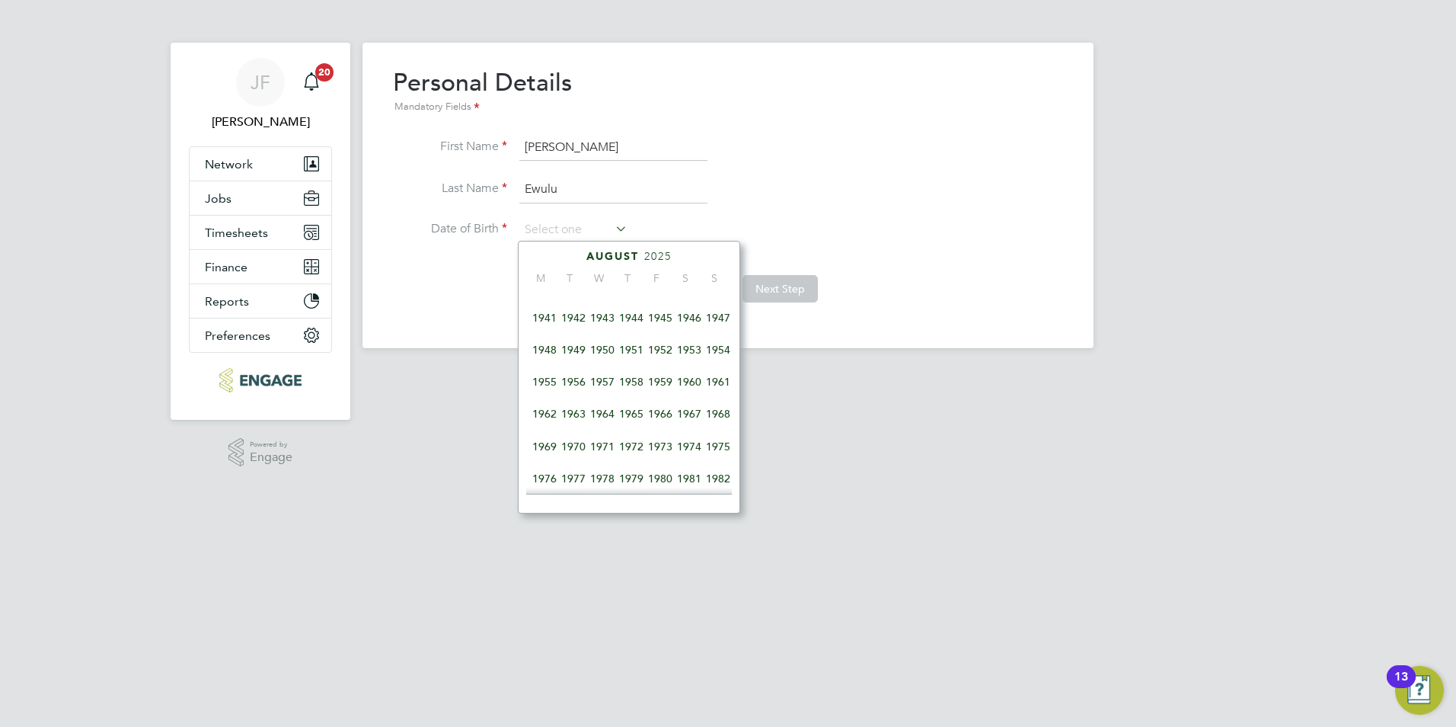
scroll to position [236, 0]
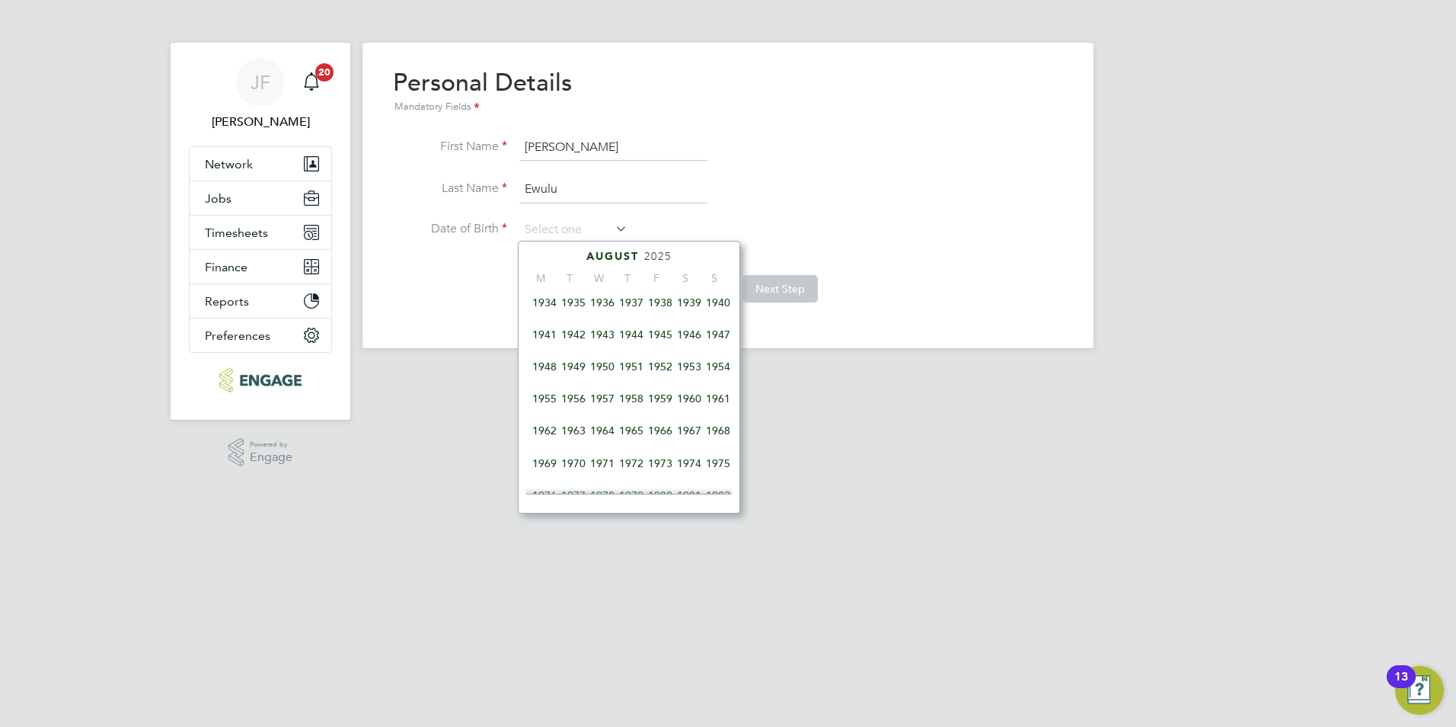
click at [634, 401] on span "1958" at bounding box center [631, 398] width 29 height 29
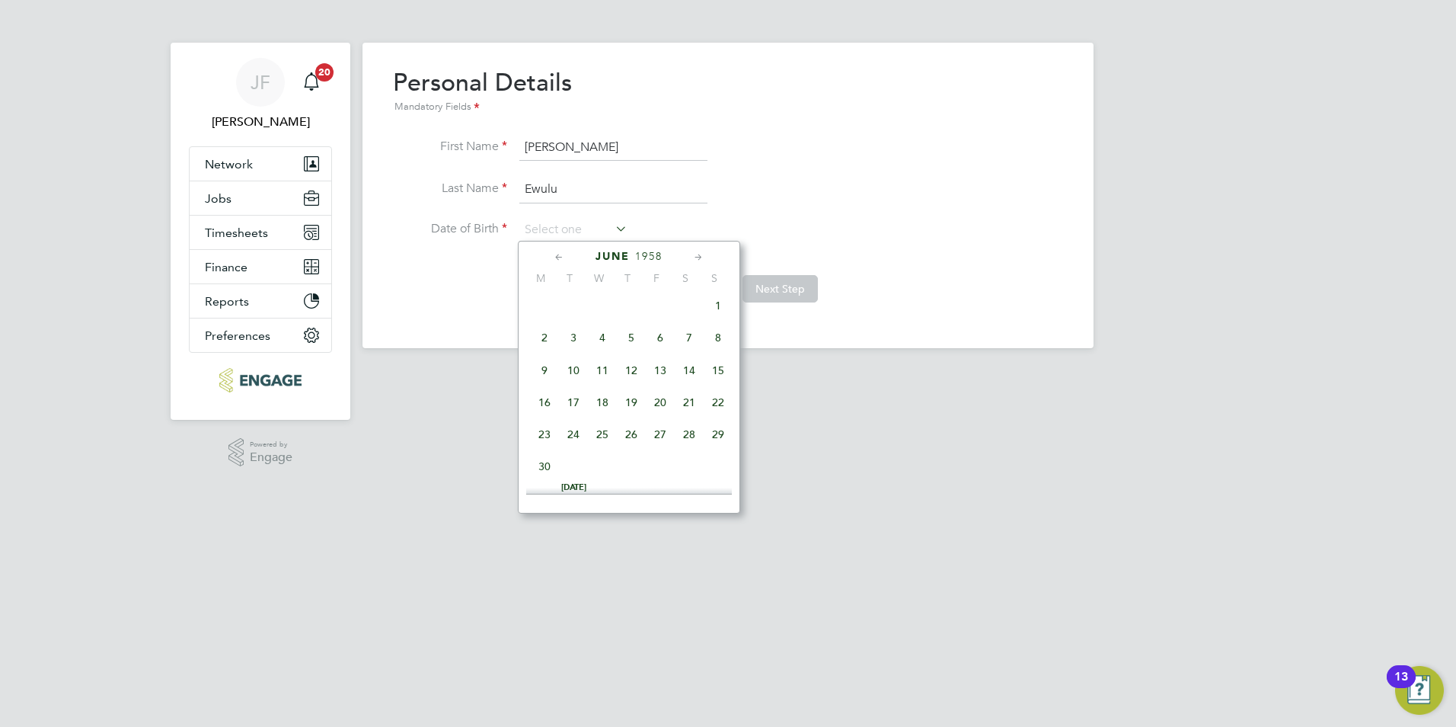
scroll to position [0, 0]
click at [561, 256] on icon at bounding box center [559, 257] width 14 height 17
click at [637, 443] on span "29" at bounding box center [631, 441] width 29 height 29
type input "29 May 1958"
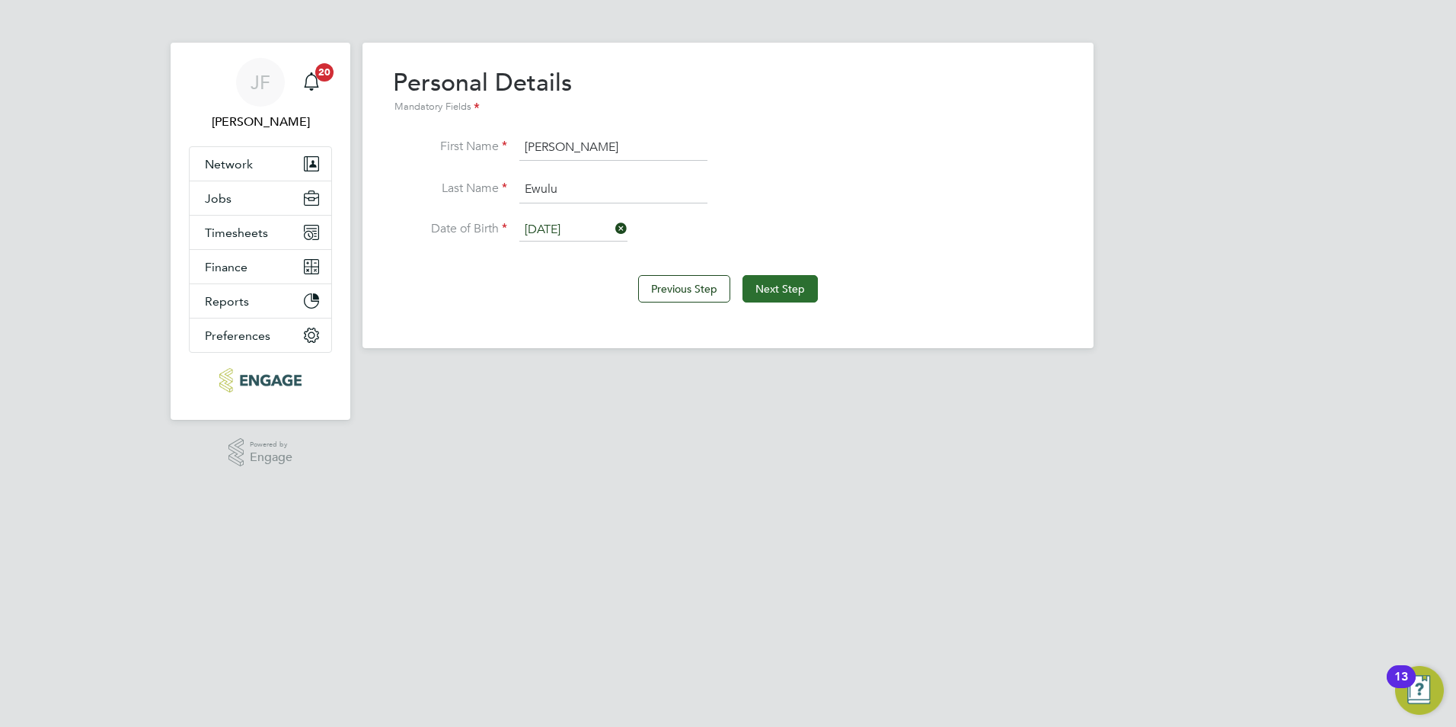
click at [772, 290] on button "Next Step" at bounding box center [780, 288] width 75 height 27
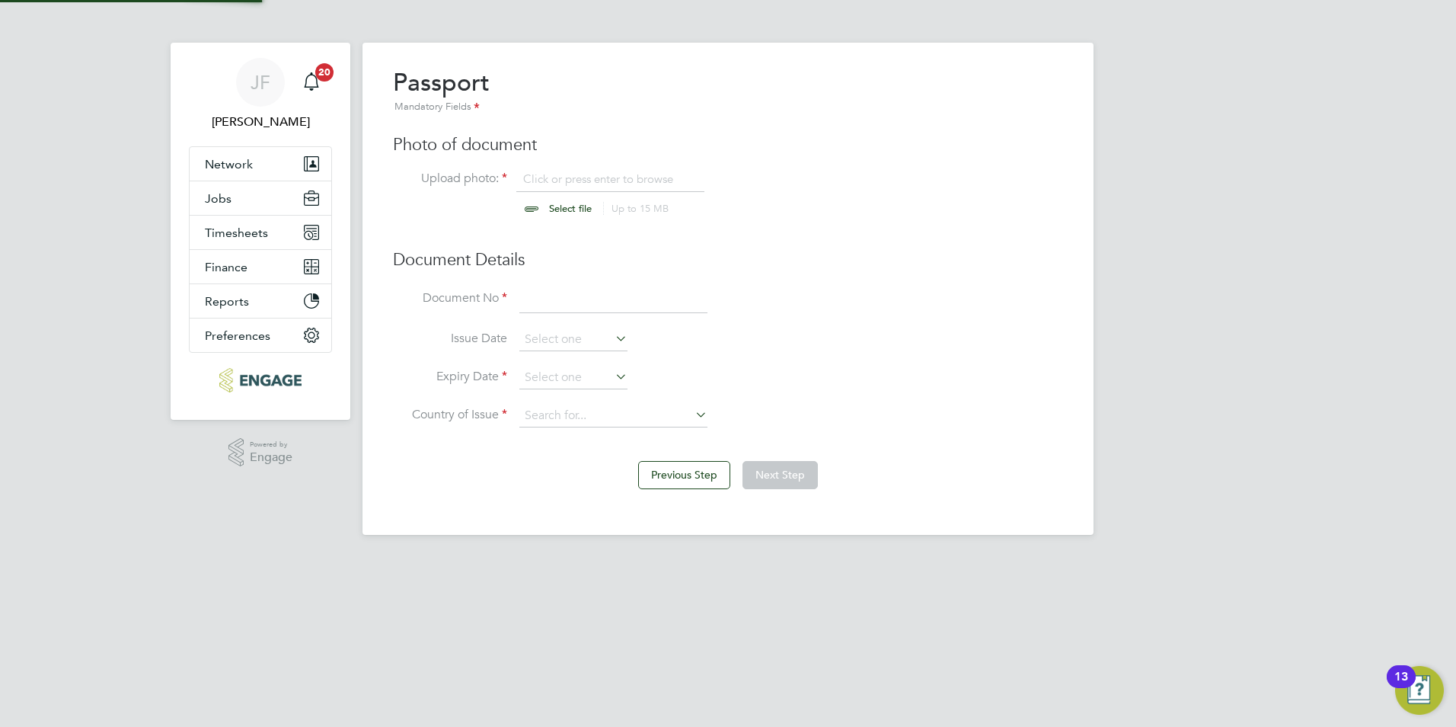
scroll to position [21, 189]
click at [563, 206] on input "file" at bounding box center [584, 194] width 239 height 46
type input "C:\fakepath\British Passport - Inside Front-2 001 - passport.jpg"
click at [656, 177] on input "file" at bounding box center [584, 194] width 239 height 46
click at [551, 306] on input at bounding box center [613, 299] width 188 height 27
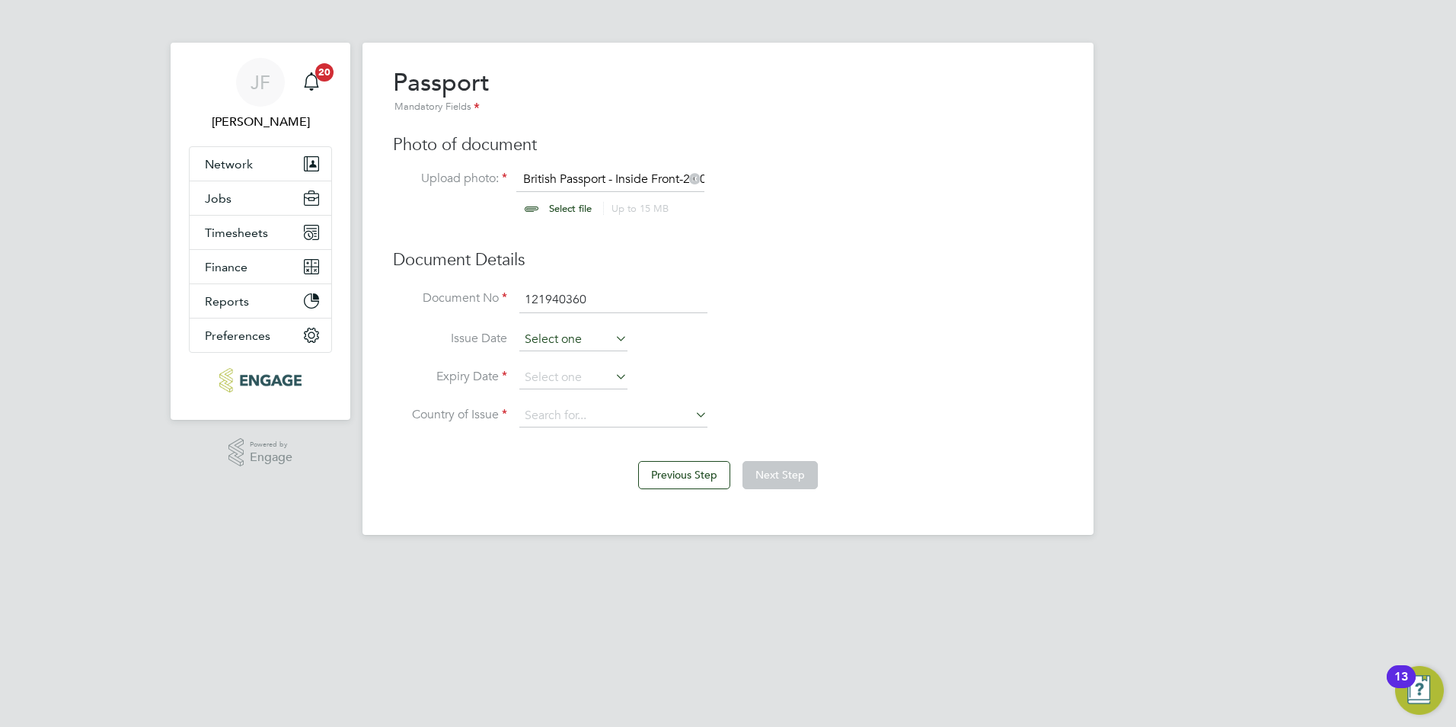
type input "121940360"
click at [568, 337] on input at bounding box center [573, 339] width 108 height 23
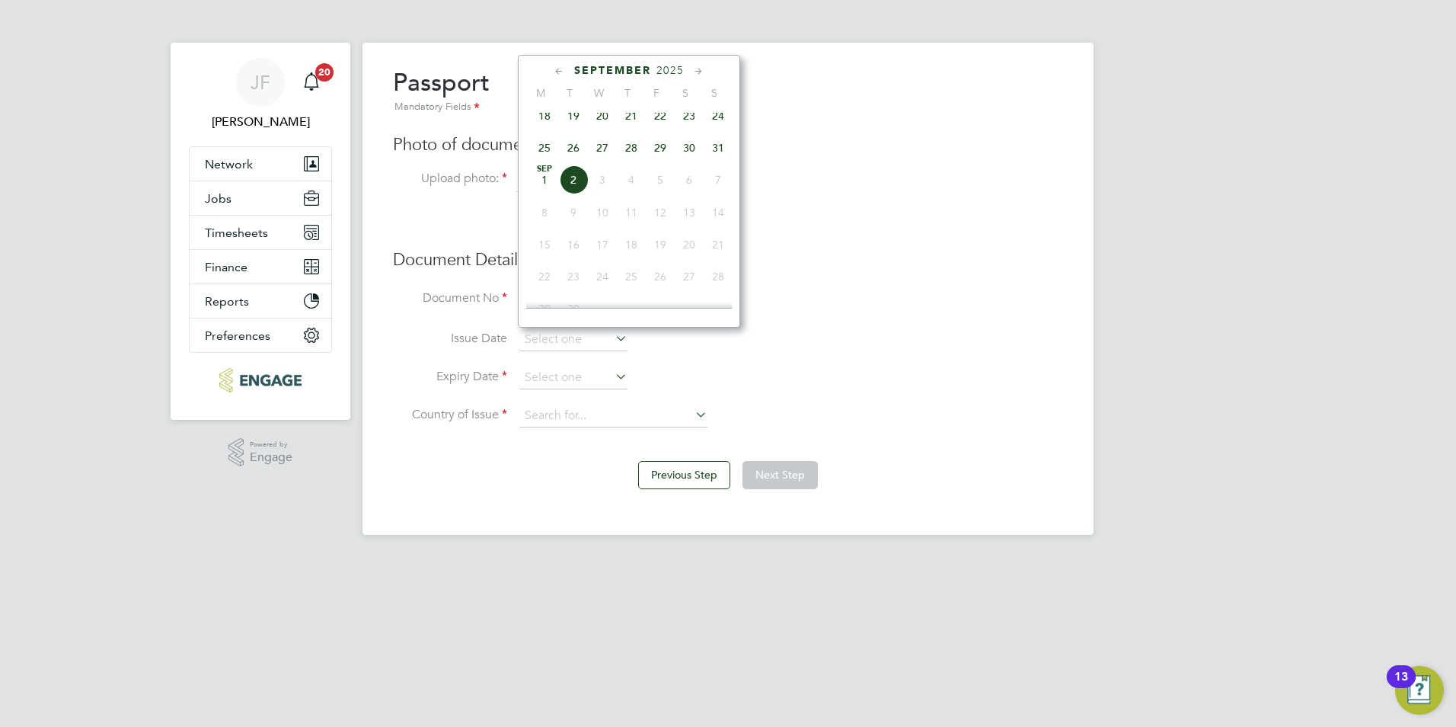
click at [670, 72] on span "2025" at bounding box center [670, 70] width 27 height 13
click at [609, 181] on span "2020" at bounding box center [602, 173] width 29 height 29
click at [543, 144] on span "17" at bounding box center [544, 141] width 29 height 29
click at [584, 334] on input "17 Aug 2020" at bounding box center [573, 339] width 108 height 23
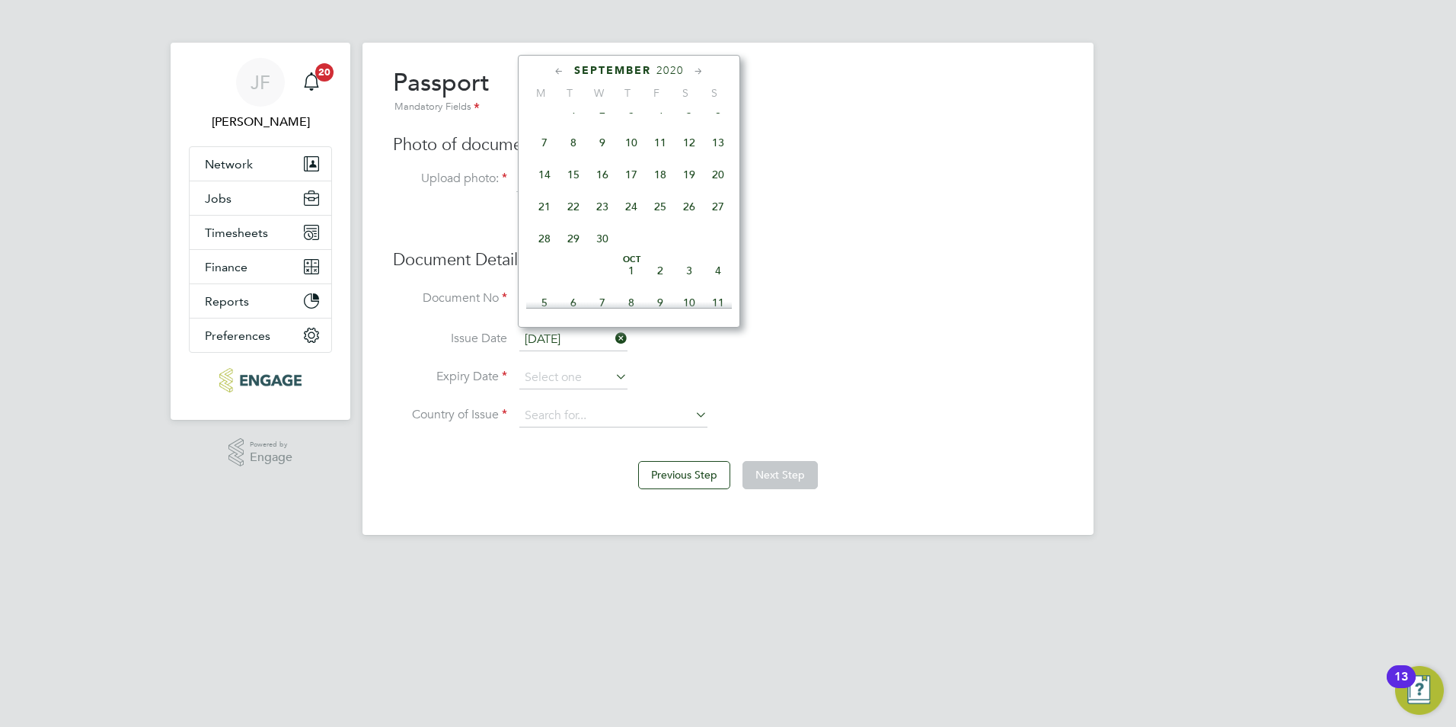
scroll to position [700, 0]
click at [632, 181] on span "17" at bounding box center [631, 166] width 29 height 29
type input "17 Sep 2020"
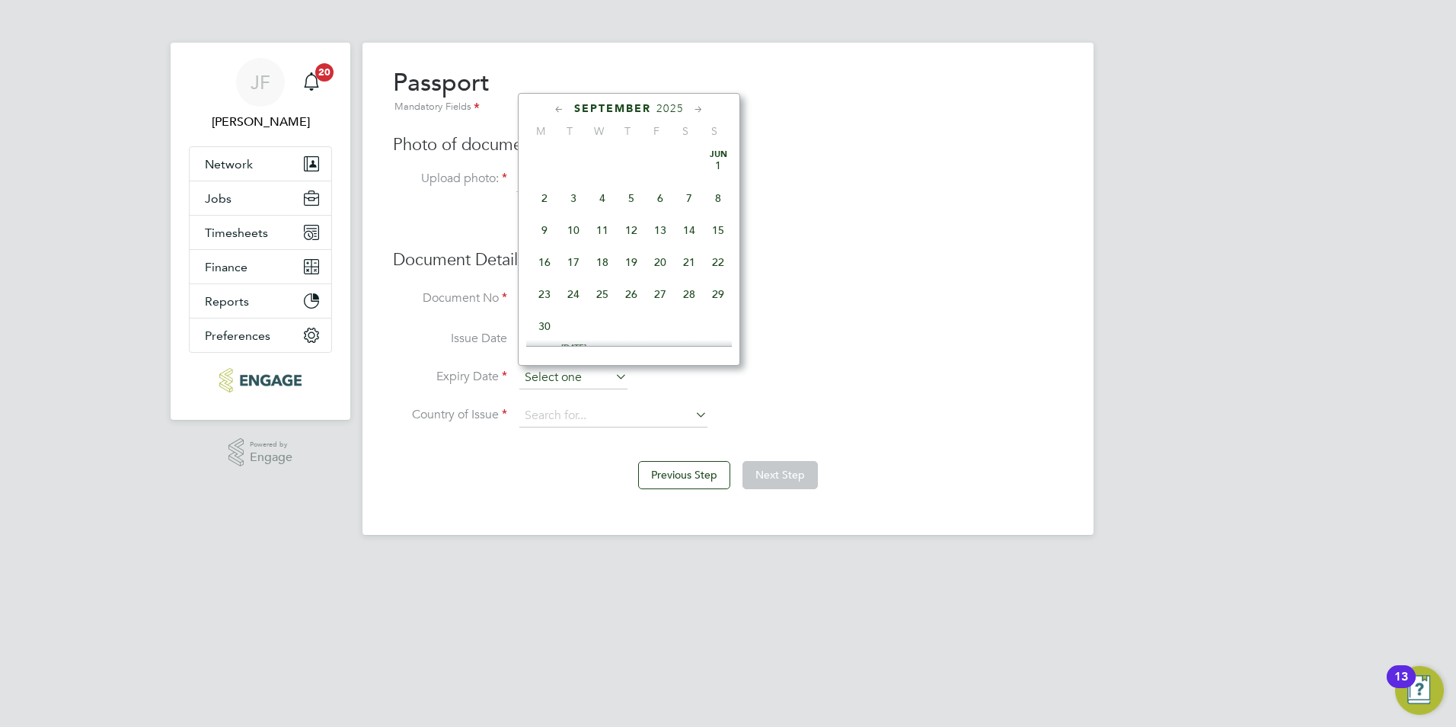
click at [576, 379] on input at bounding box center [573, 377] width 108 height 23
click at [665, 113] on span "2025" at bounding box center [670, 108] width 27 height 13
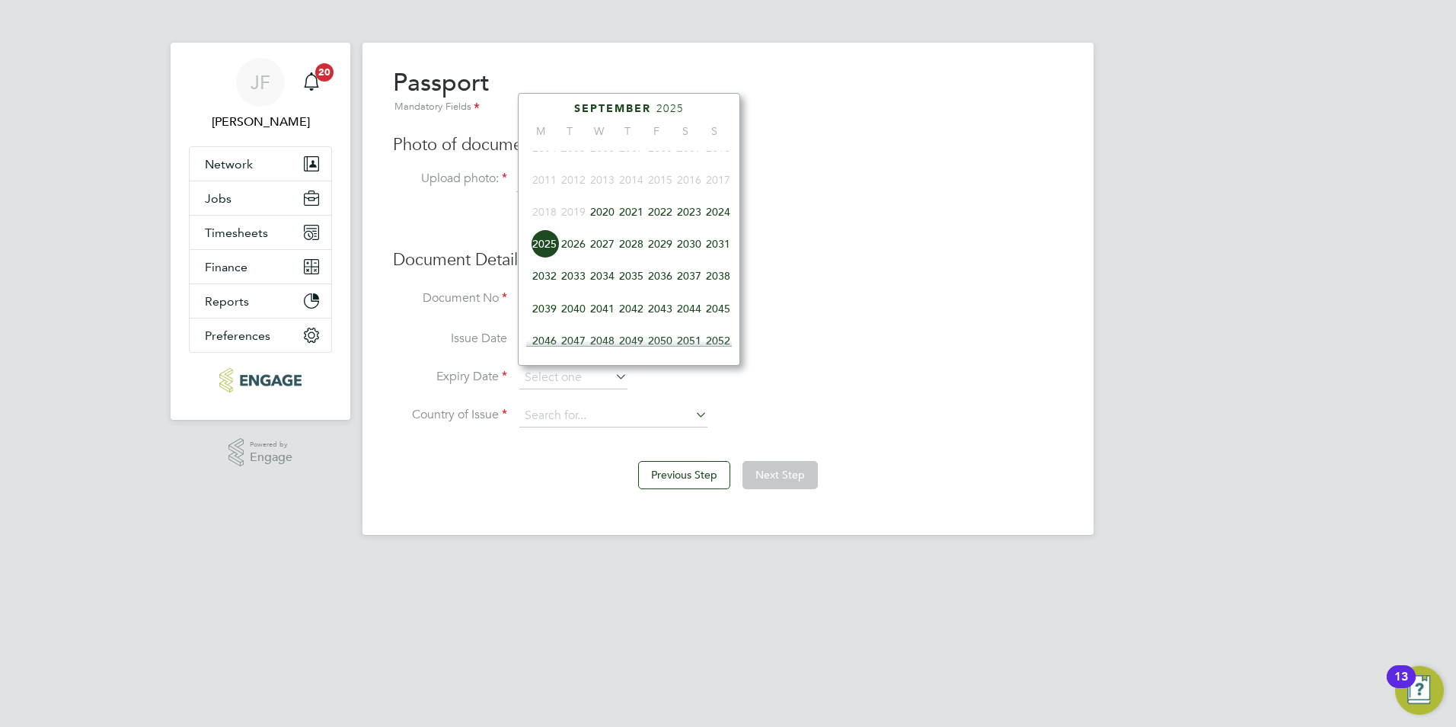
click at [694, 254] on span "2030" at bounding box center [689, 243] width 29 height 29
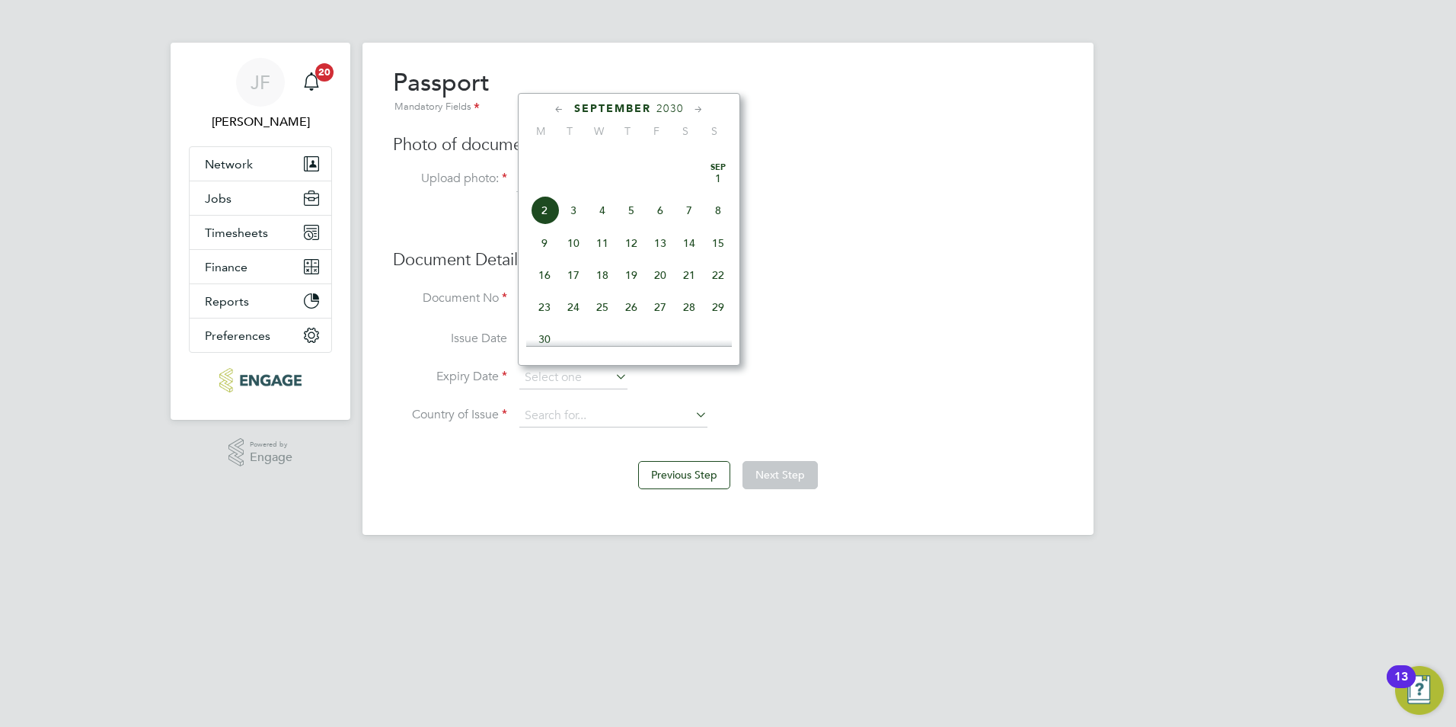
scroll to position [564, 0]
click at [573, 193] on span "17" at bounding box center [573, 179] width 29 height 29
type input "17 Sep 2030"
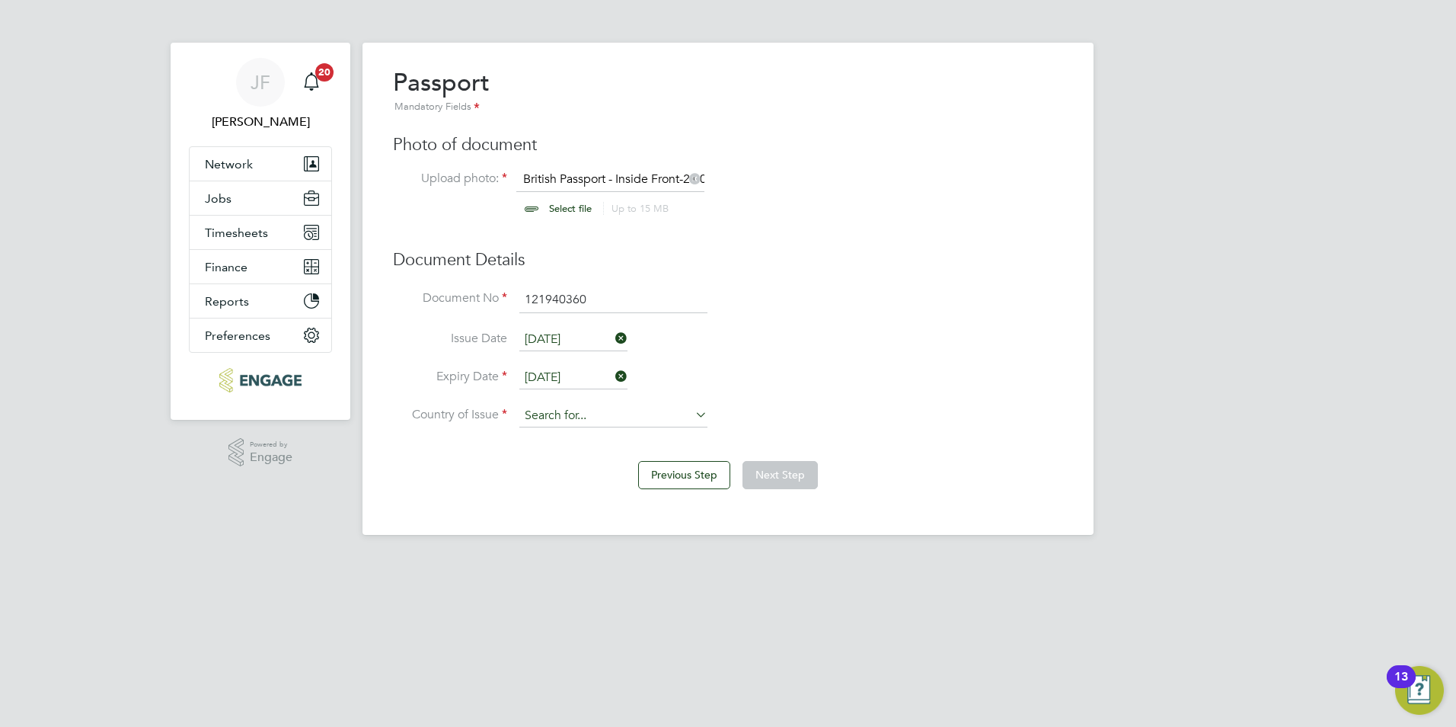
click at [576, 425] on input at bounding box center [613, 415] width 188 height 23
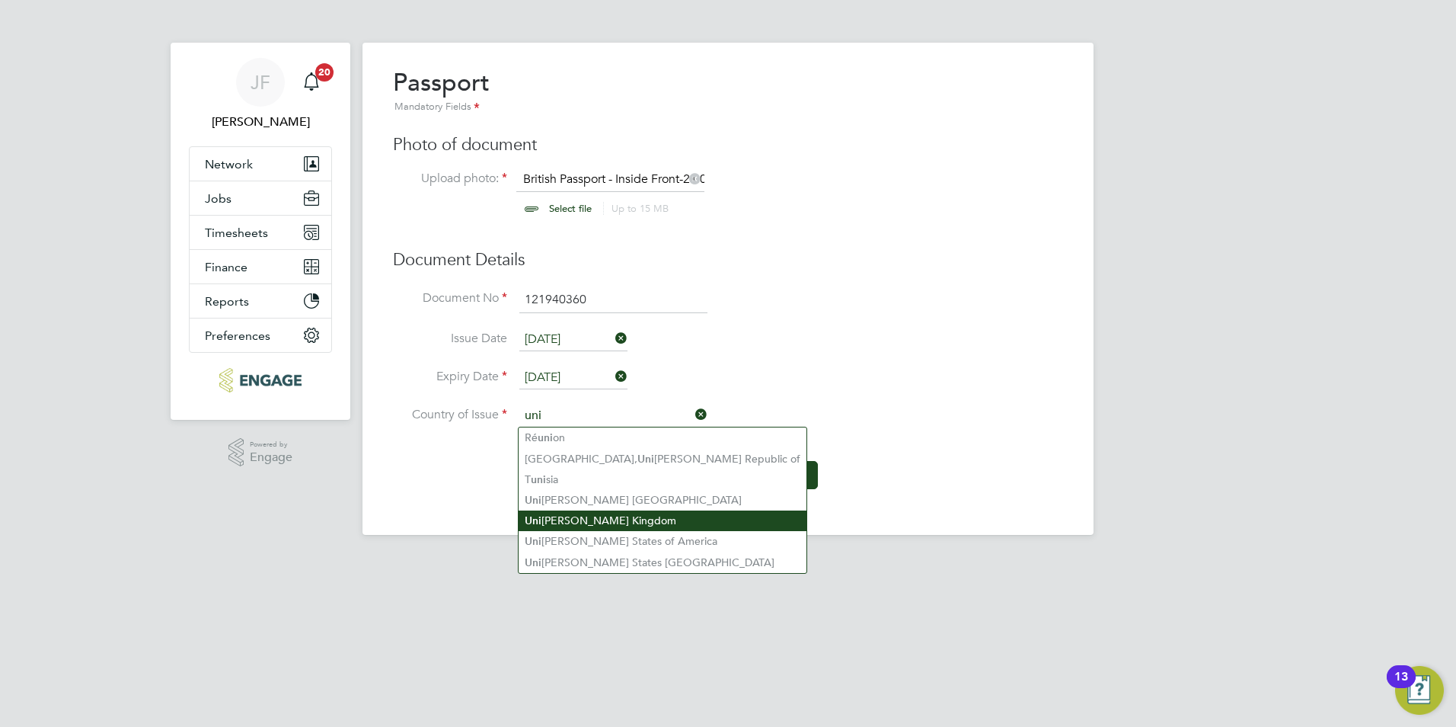
click at [609, 520] on li "Uni ted Kingdom" at bounding box center [663, 520] width 288 height 21
type input "United Kingdom"
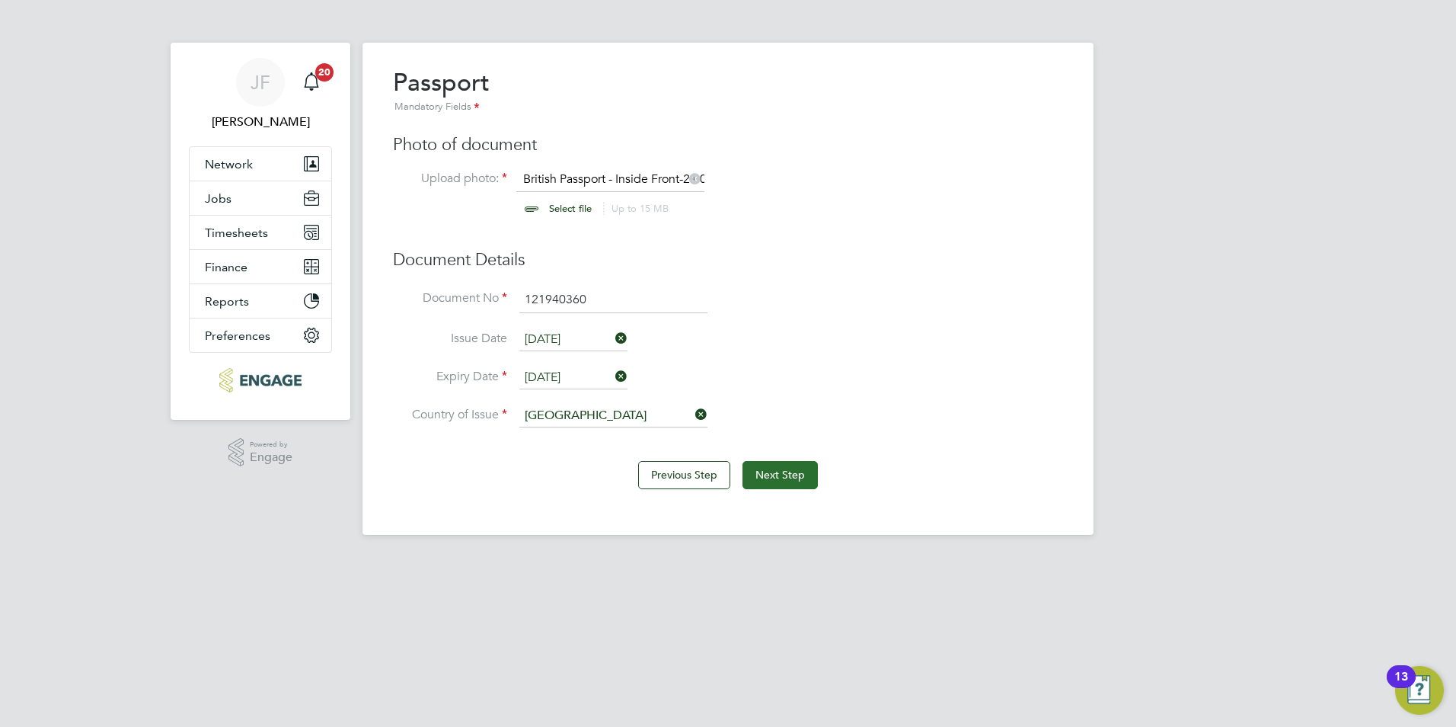
click at [784, 481] on button "Next Step" at bounding box center [780, 474] width 75 height 27
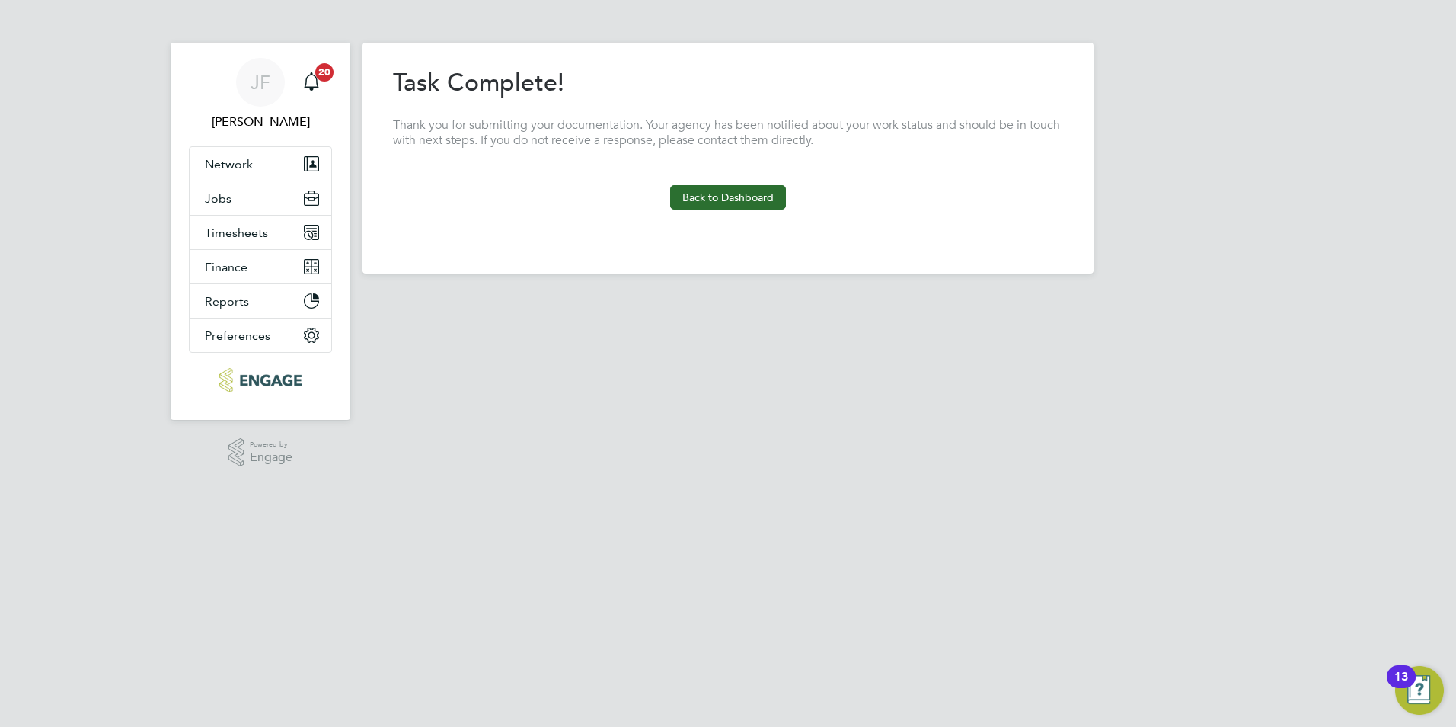
click at [700, 186] on button "Back to Dashboard" at bounding box center [728, 197] width 116 height 24
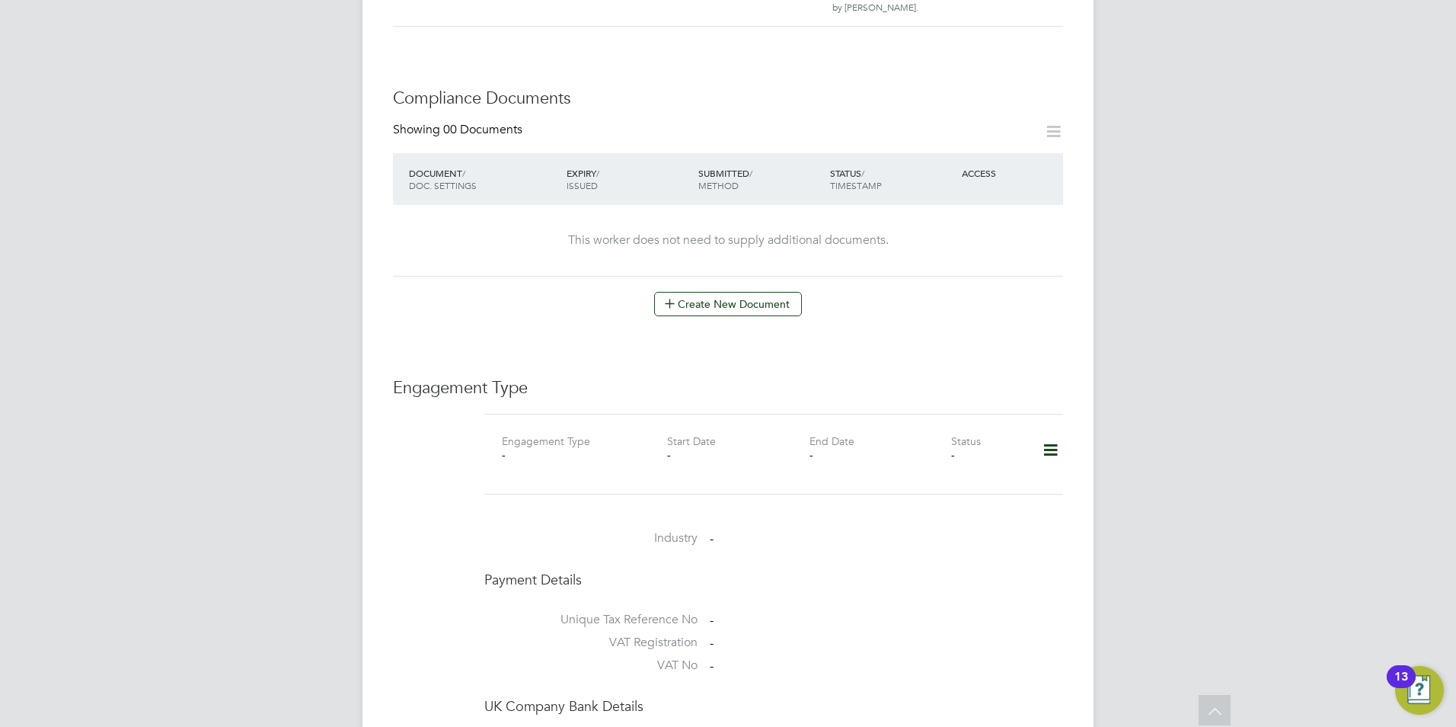
scroll to position [693, 0]
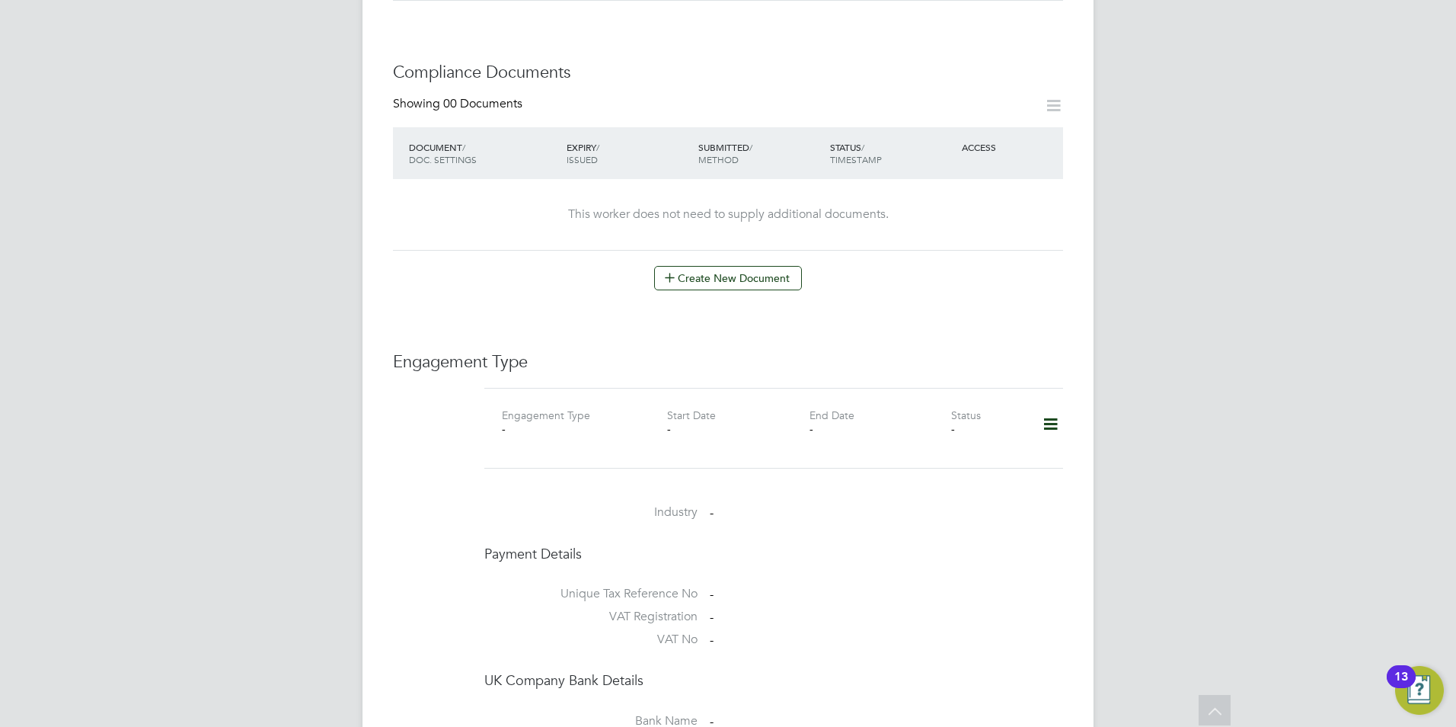
click at [1043, 411] on icon at bounding box center [1050, 424] width 27 height 35
click at [952, 474] on li "Add Engagement Type" at bounding box center [972, 474] width 173 height 21
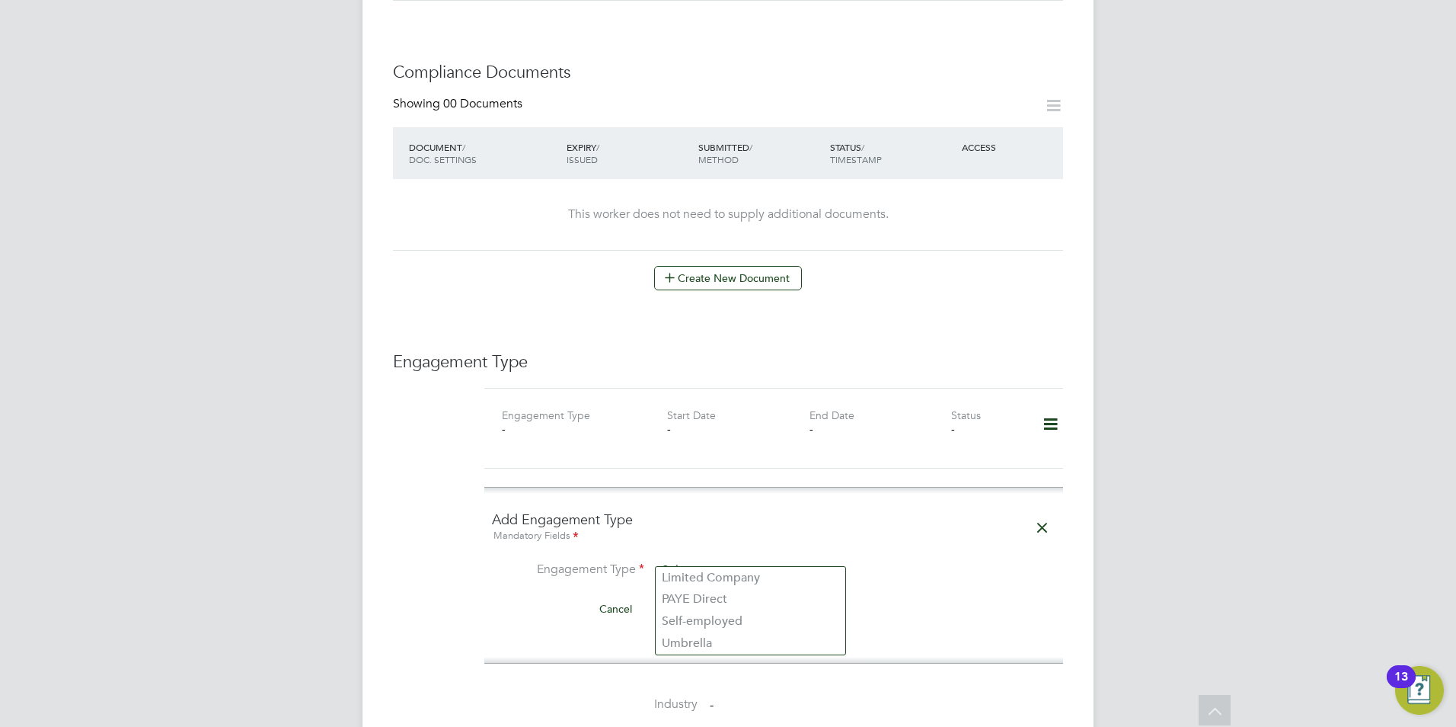
click at [728, 560] on input at bounding box center [751, 570] width 188 height 21
click at [715, 643] on li "Umbrella" at bounding box center [751, 643] width 190 height 22
type input "Umbrella"
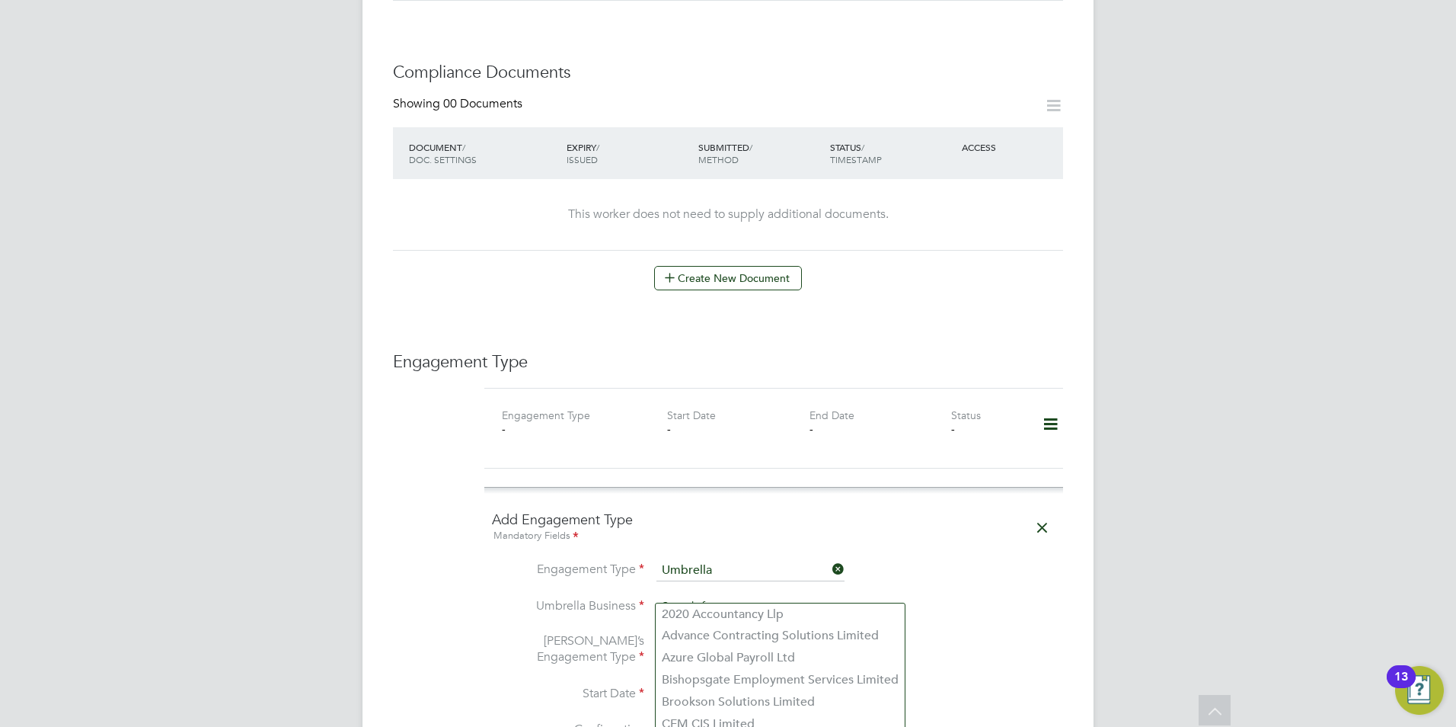
click at [724, 596] on input at bounding box center [751, 606] width 188 height 21
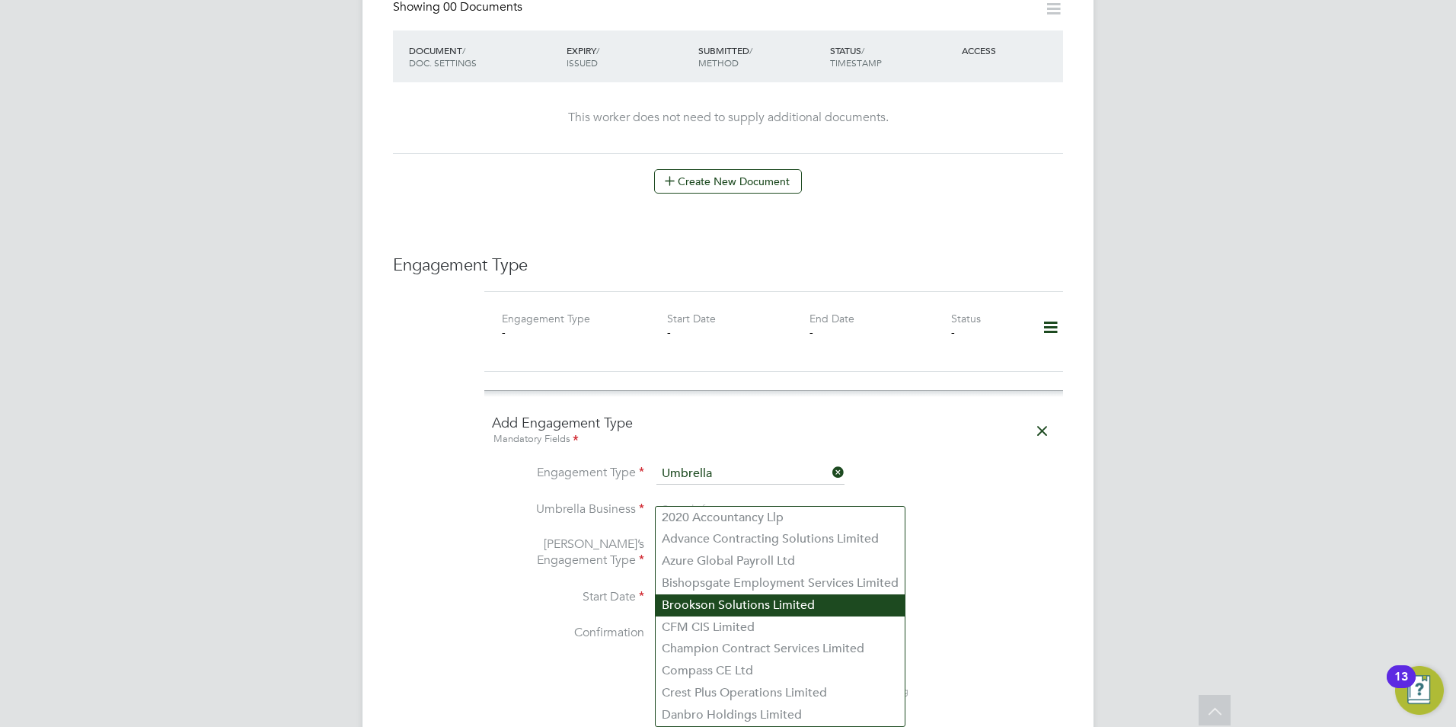
scroll to position [791, 0]
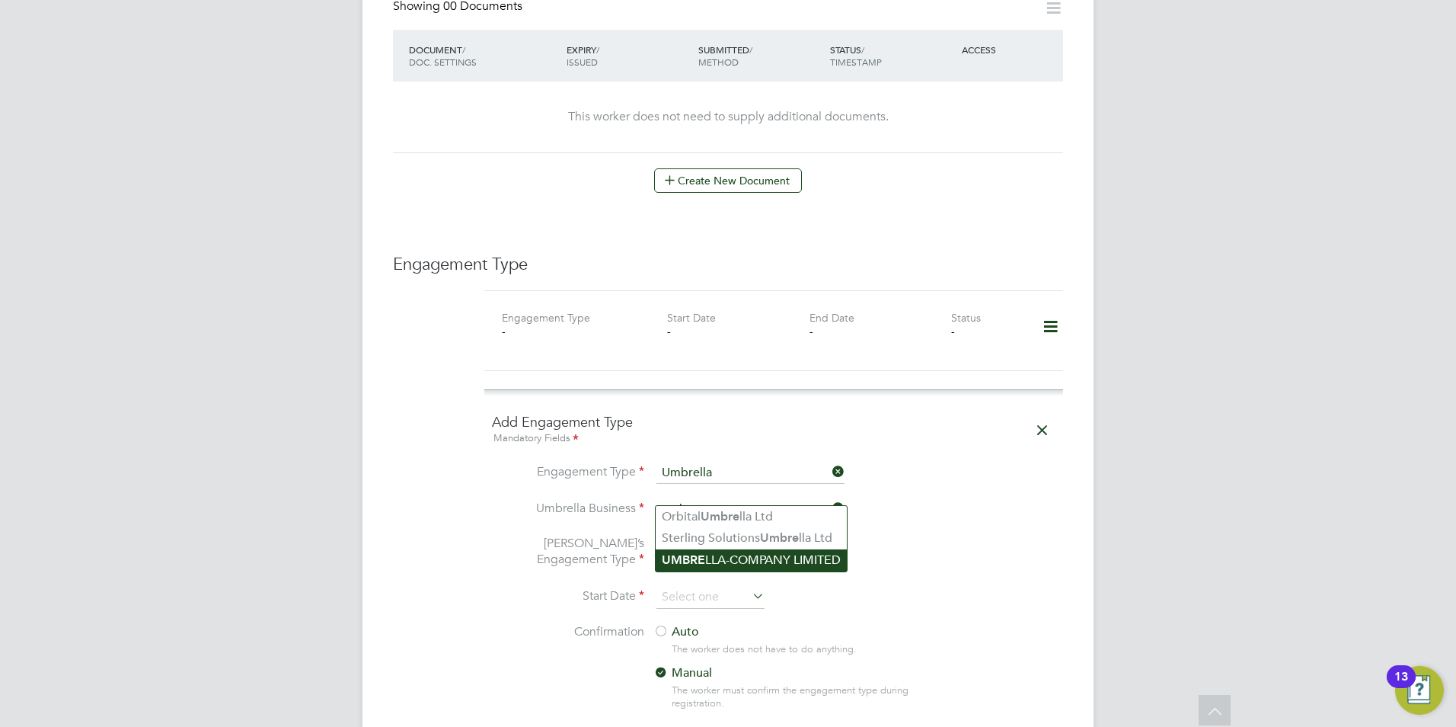
click at [734, 554] on li "UMBRE LLA-COMPANY LIMITED" at bounding box center [751, 560] width 191 height 22
type input "UMBRELLA-COMPANY LIMITED"
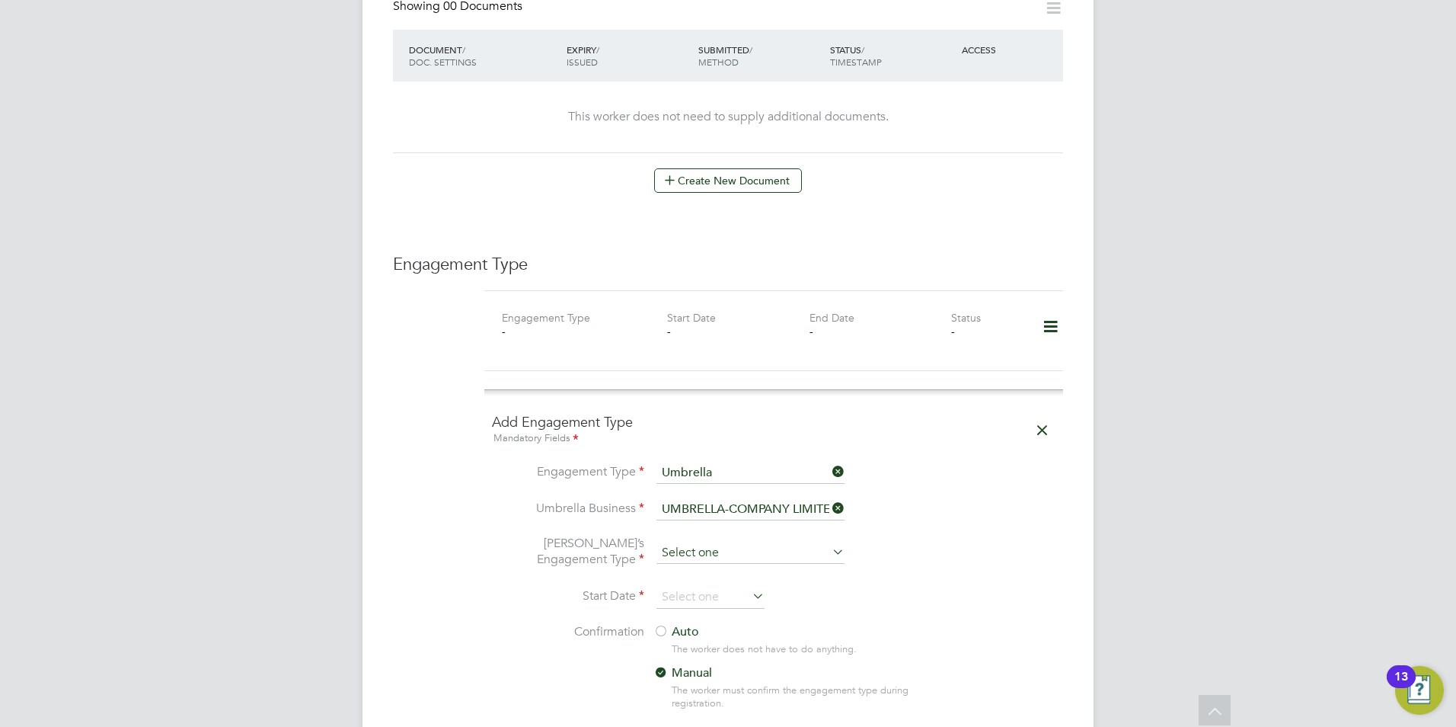
click at [705, 542] on input at bounding box center [751, 552] width 188 height 21
click at [734, 647] on li "PAYE Umbrella" at bounding box center [751, 648] width 190 height 22
type input "PAYE Umbrella"
click at [725, 586] on input at bounding box center [711, 597] width 108 height 23
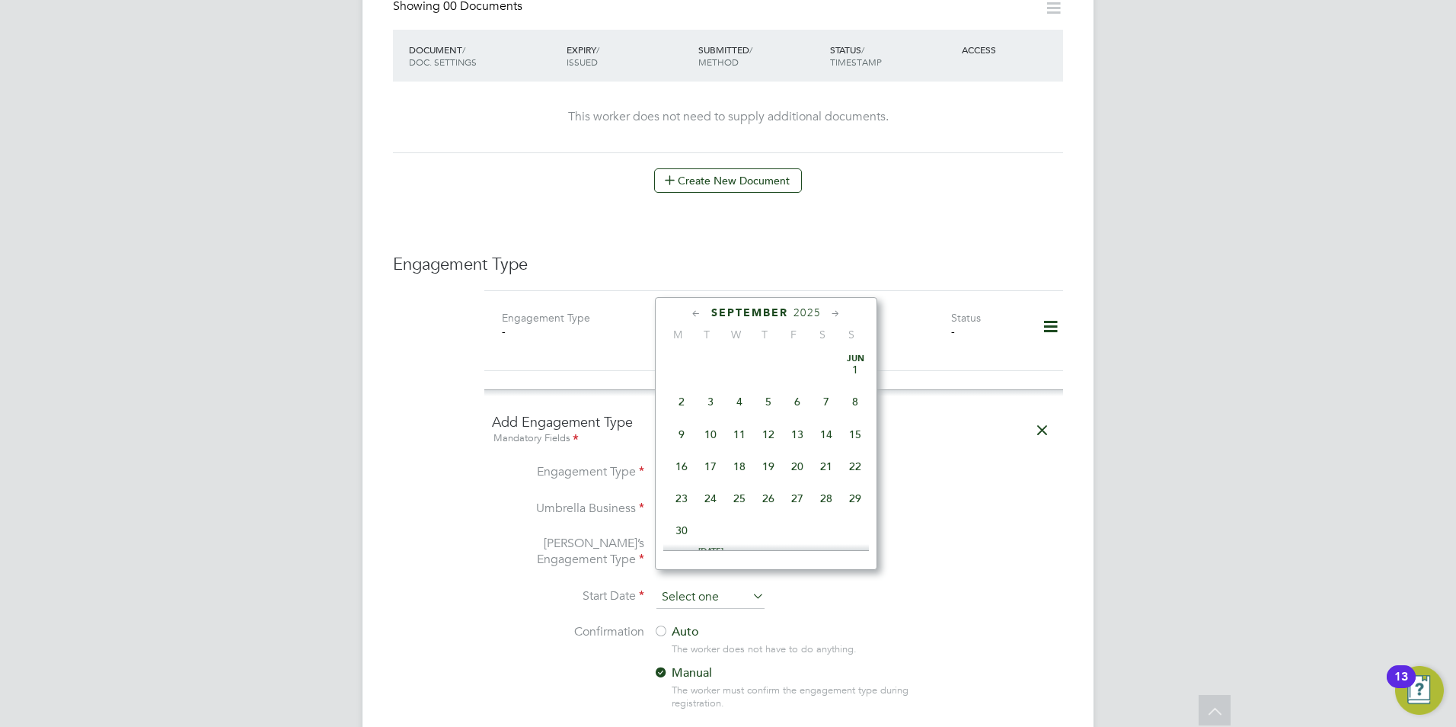
scroll to position [462, 0]
click at [707, 431] on span "2" at bounding box center [710, 422] width 29 height 29
type input "02 Sep 2025"
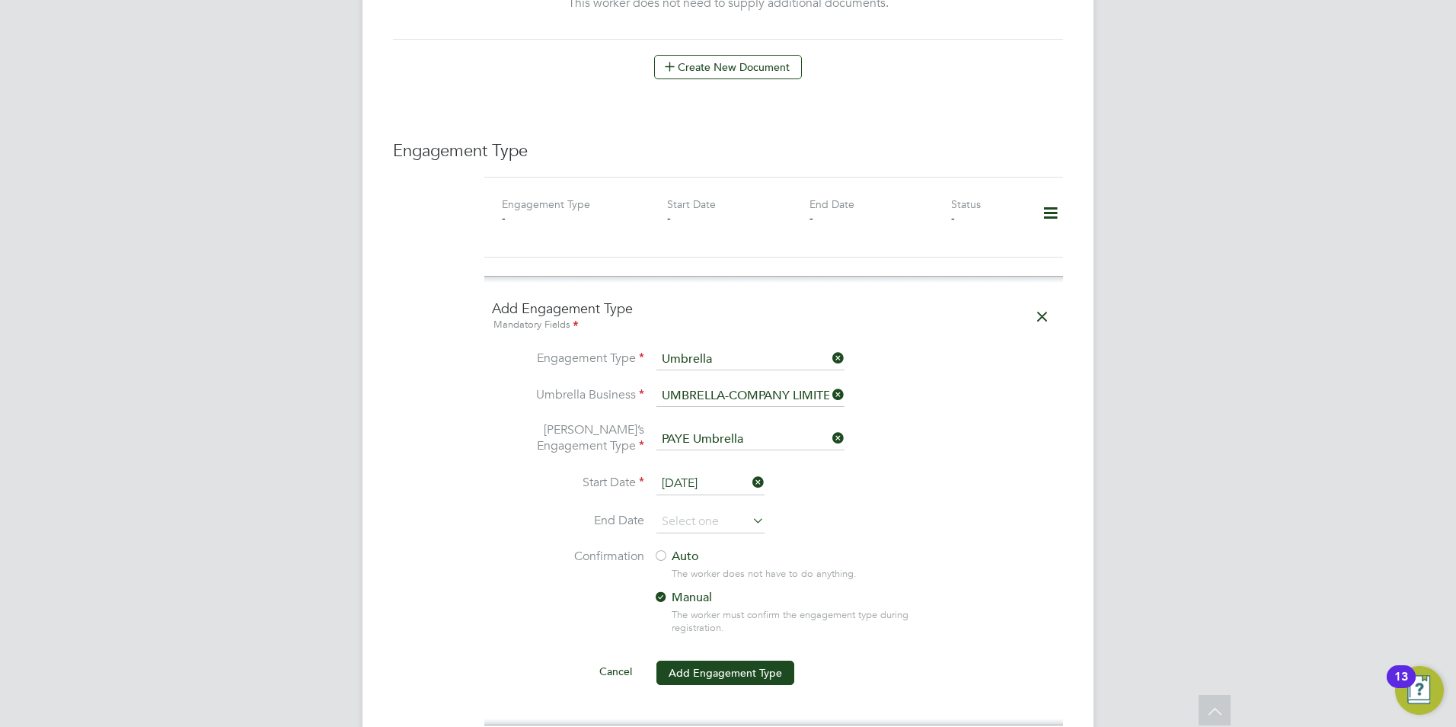
scroll to position [905, 0]
click at [682, 548] on label "Auto" at bounding box center [791, 556] width 274 height 16
click at [699, 510] on input at bounding box center [711, 521] width 108 height 23
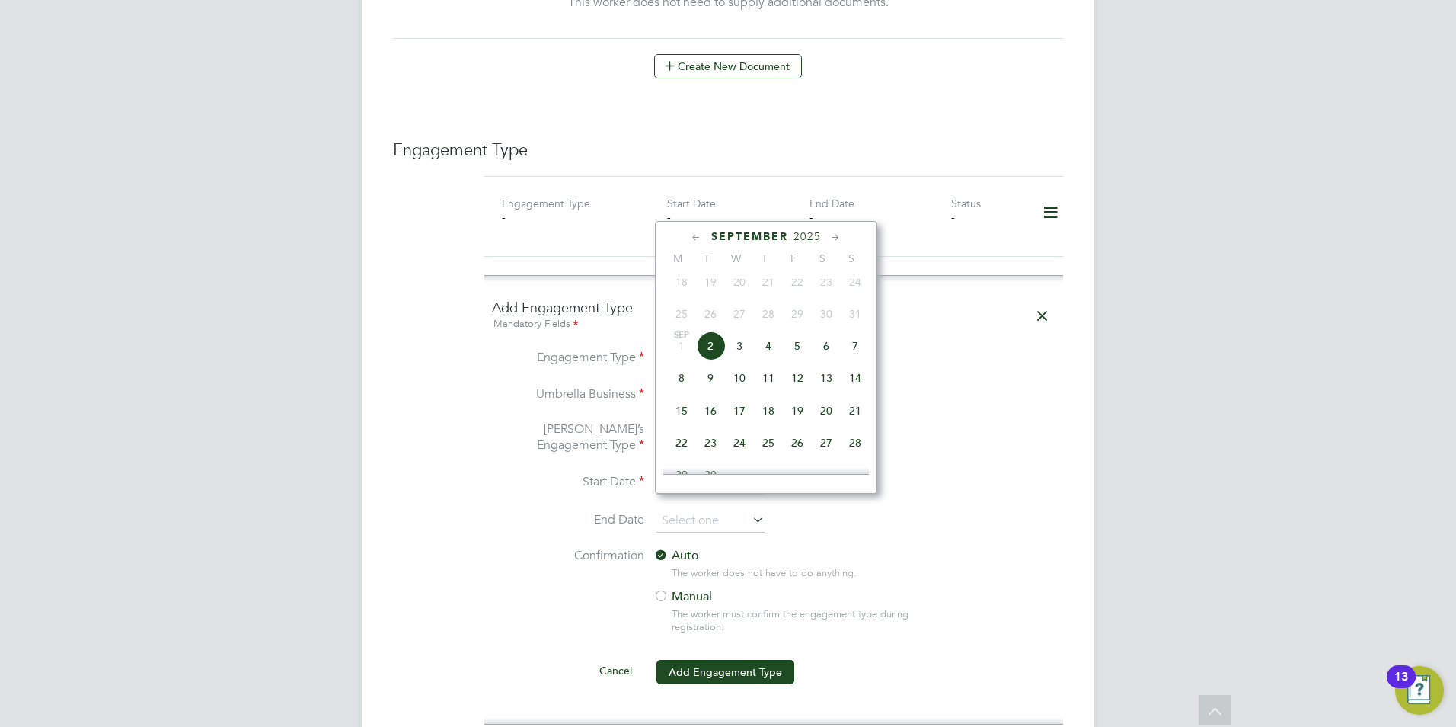
click at [794, 237] on span "2025" at bounding box center [807, 236] width 27 height 13
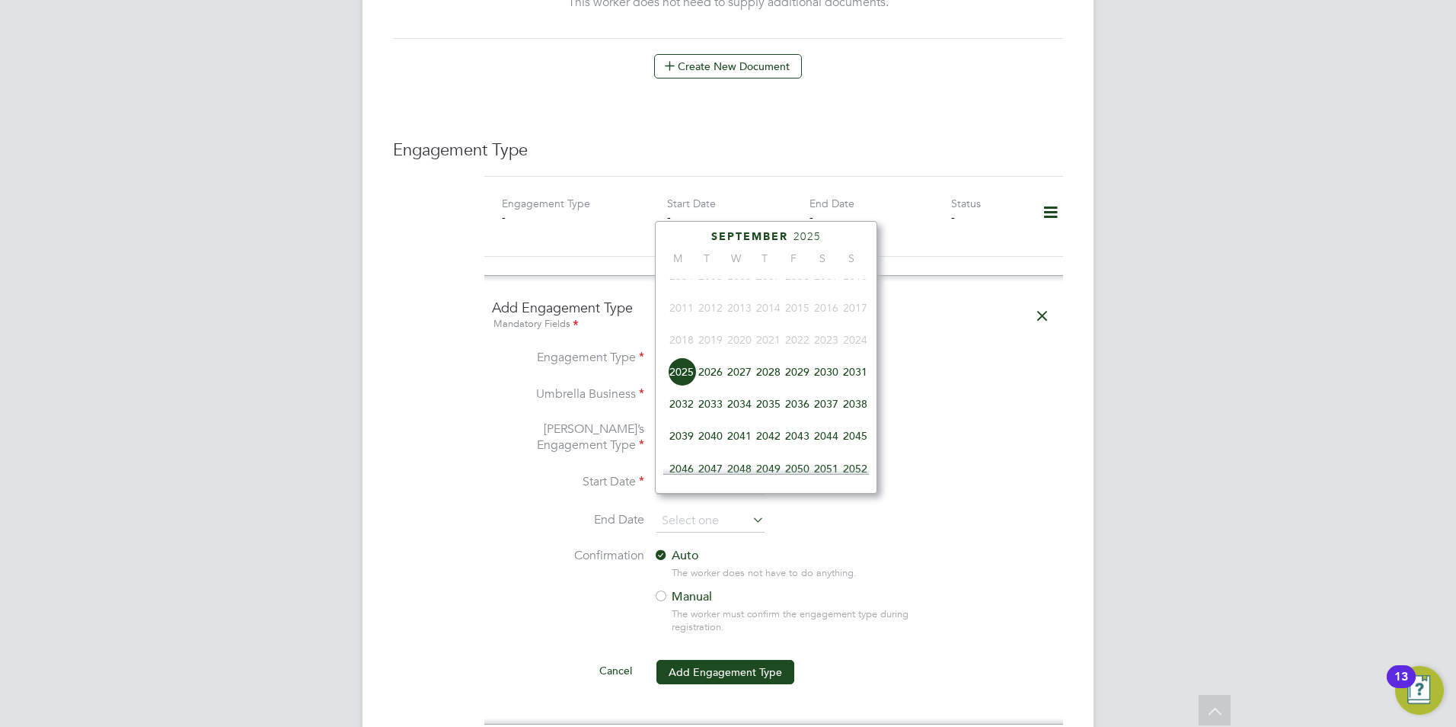
click at [686, 380] on span "2025" at bounding box center [681, 371] width 29 height 29
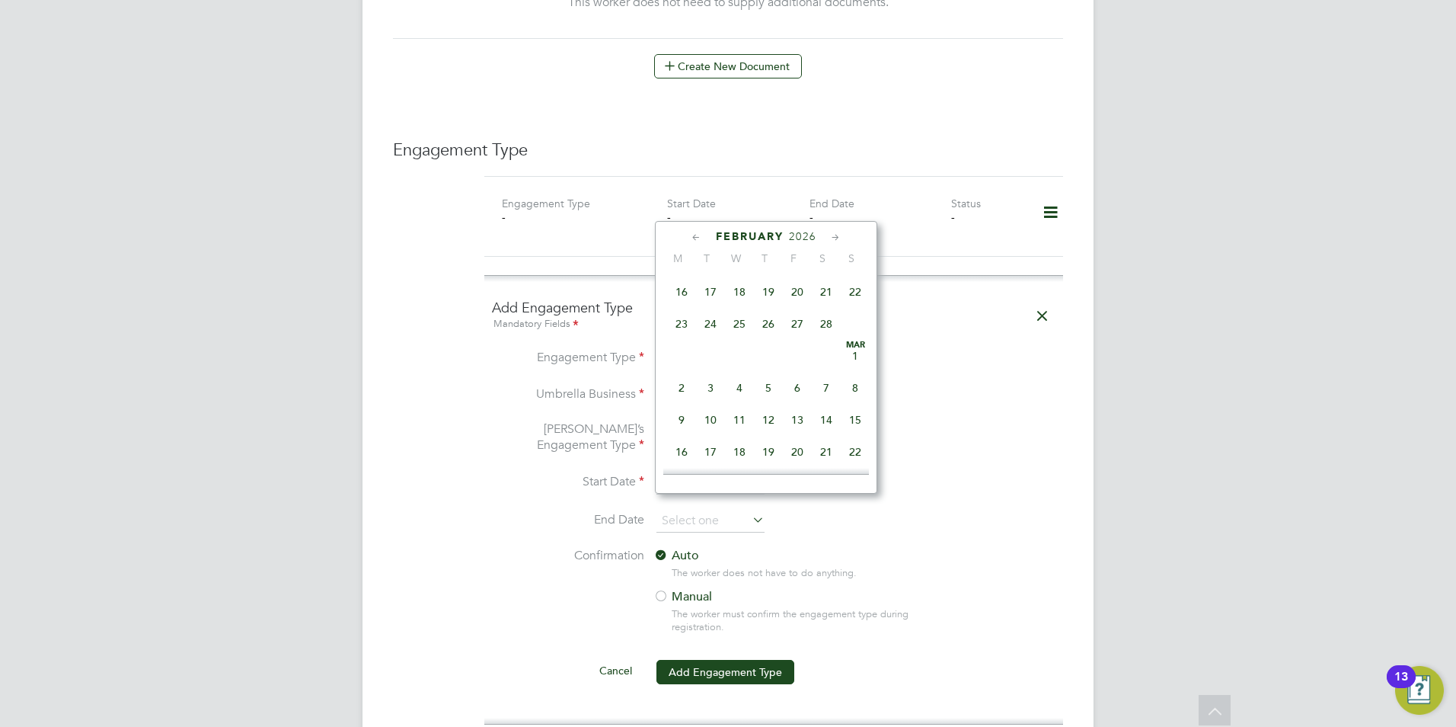
scroll to position [1417, 0]
click at [682, 401] on span "2" at bounding box center [681, 386] width 29 height 29
type input "02 Mar 2026"
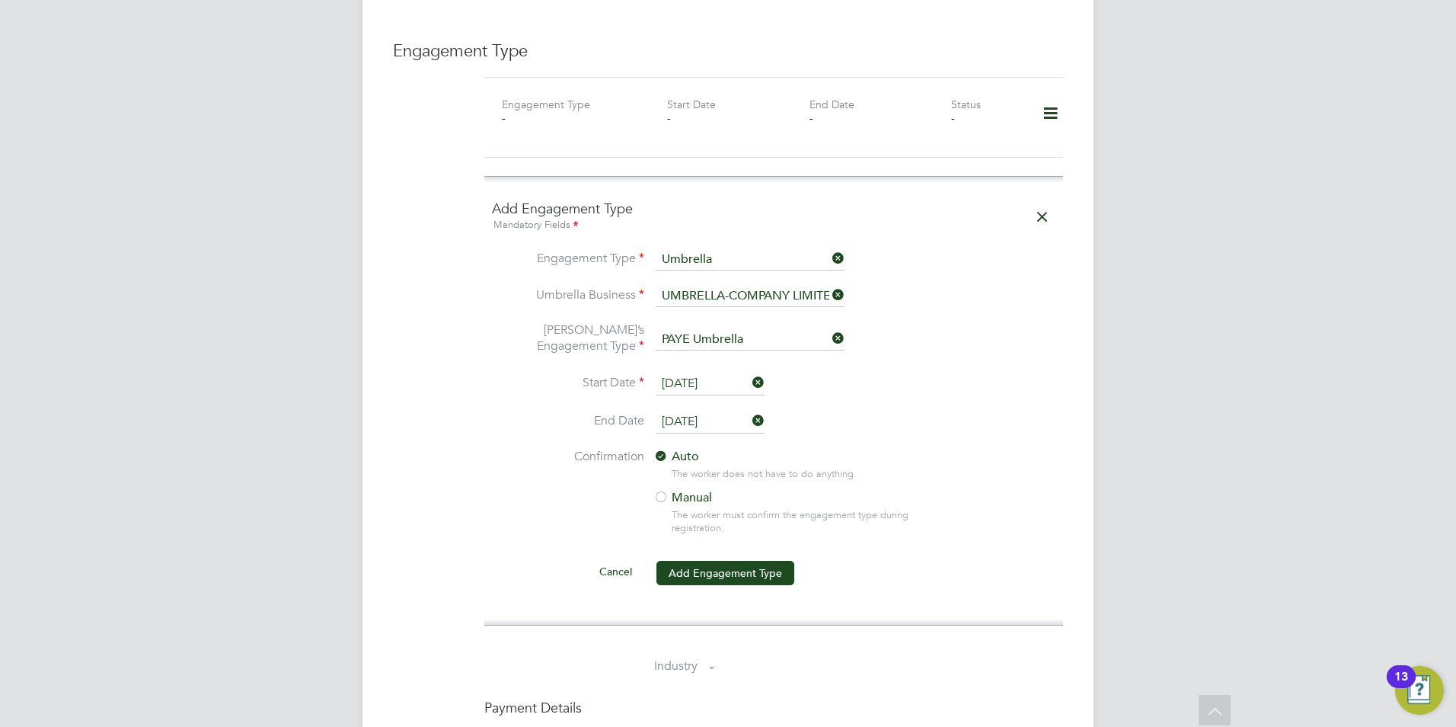
scroll to position [1082, 0]
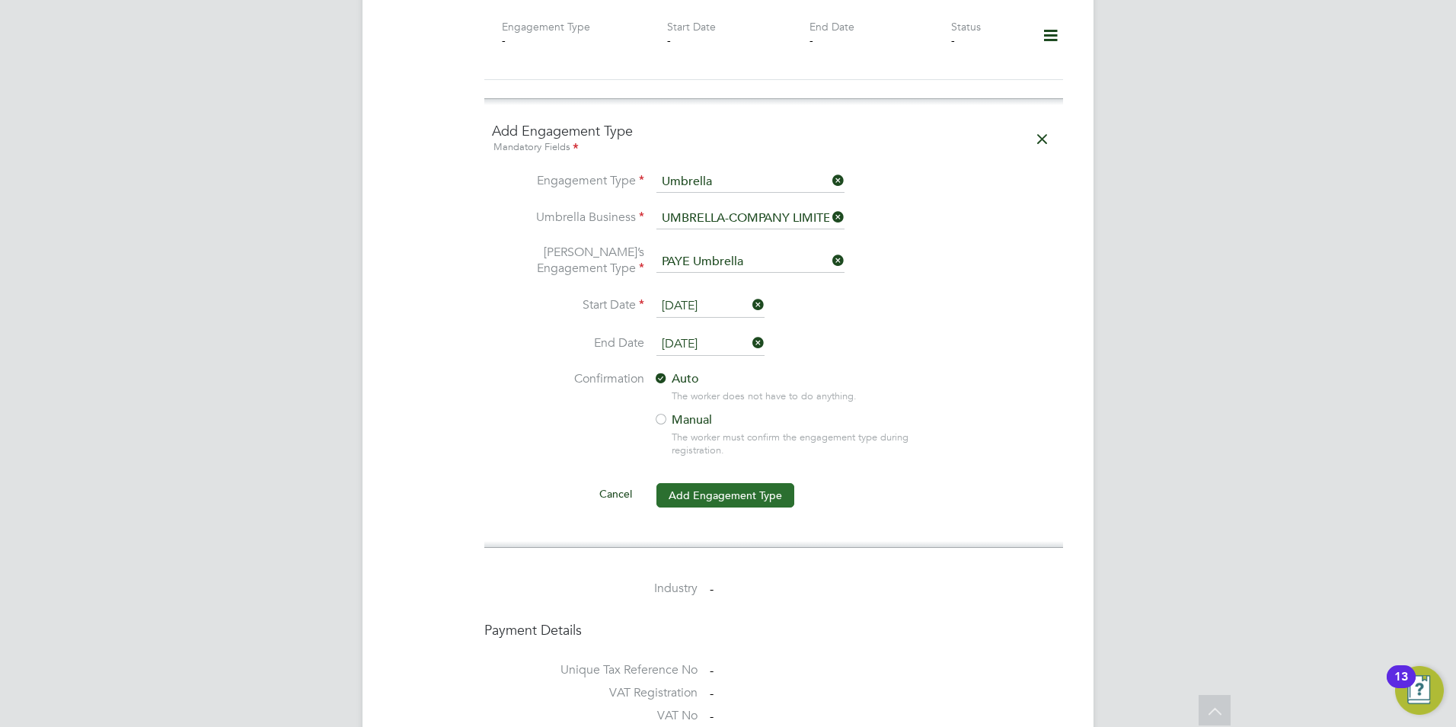
click at [757, 483] on button "Add Engagement Type" at bounding box center [726, 495] width 138 height 24
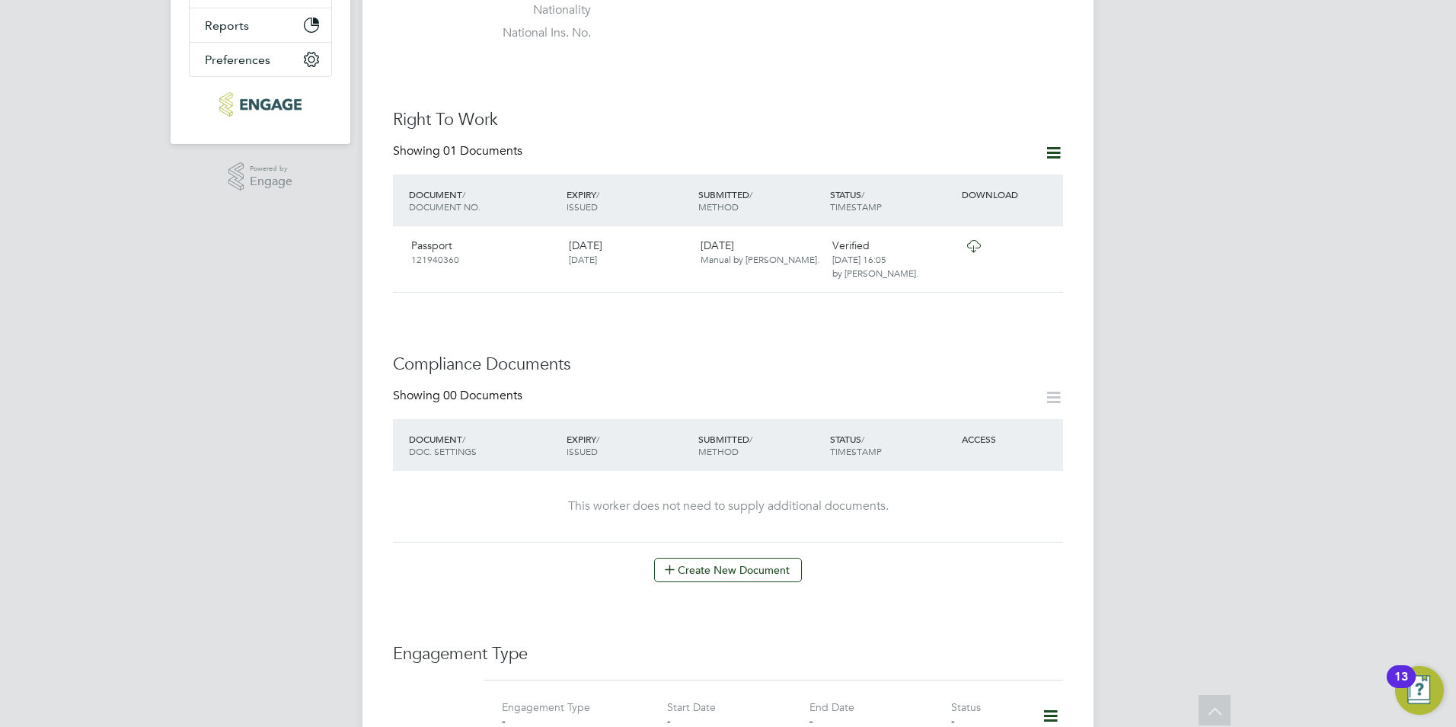
scroll to position [0, 0]
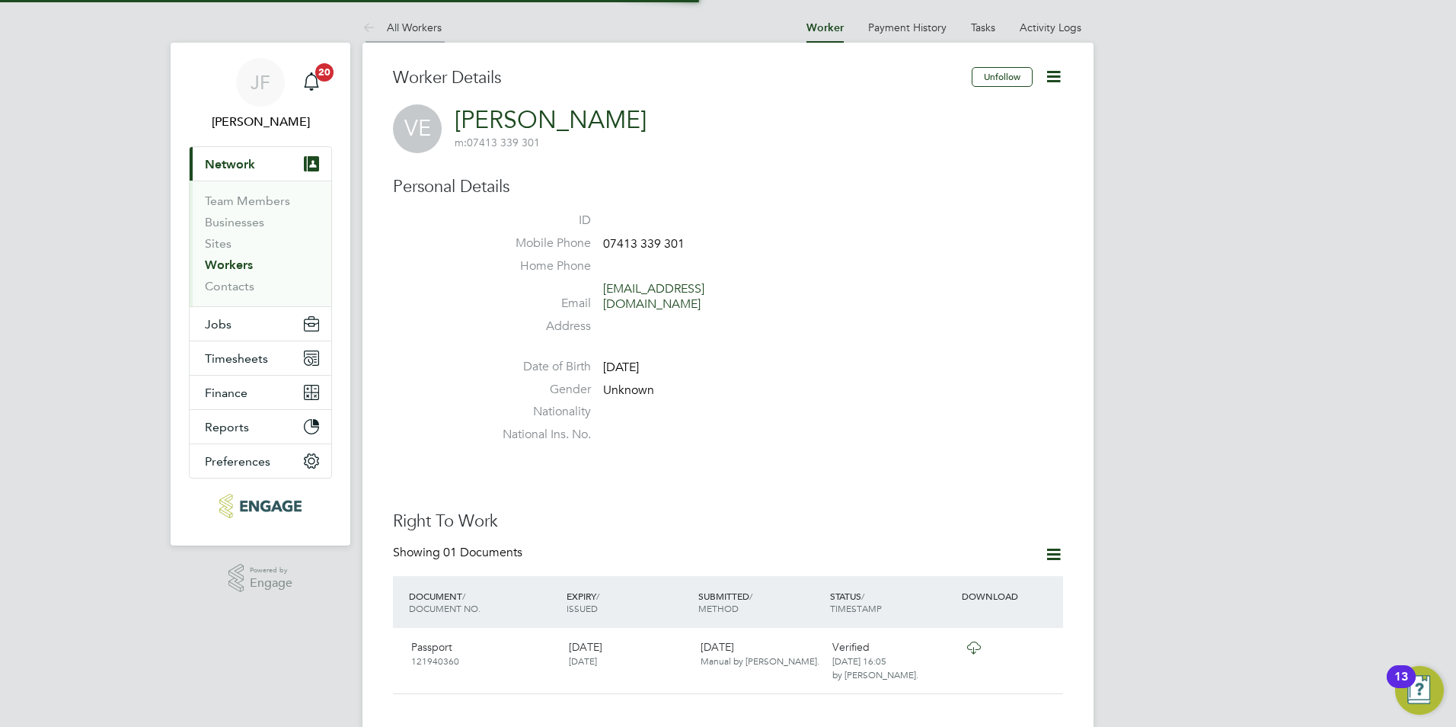
click at [417, 21] on link "All Workers" at bounding box center [402, 28] width 79 height 14
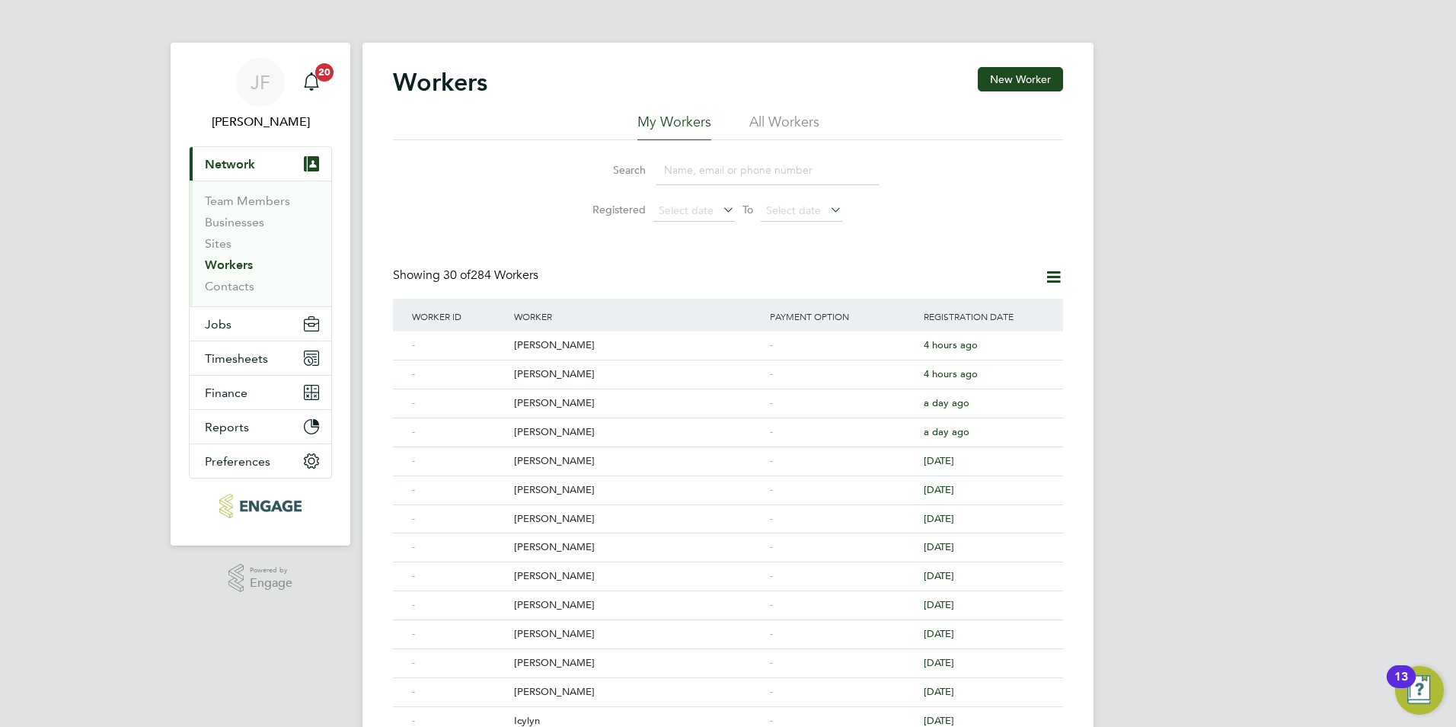
click at [248, 267] on link "Workers" at bounding box center [229, 264] width 48 height 14
